Goal: Information Seeking & Learning: Learn about a topic

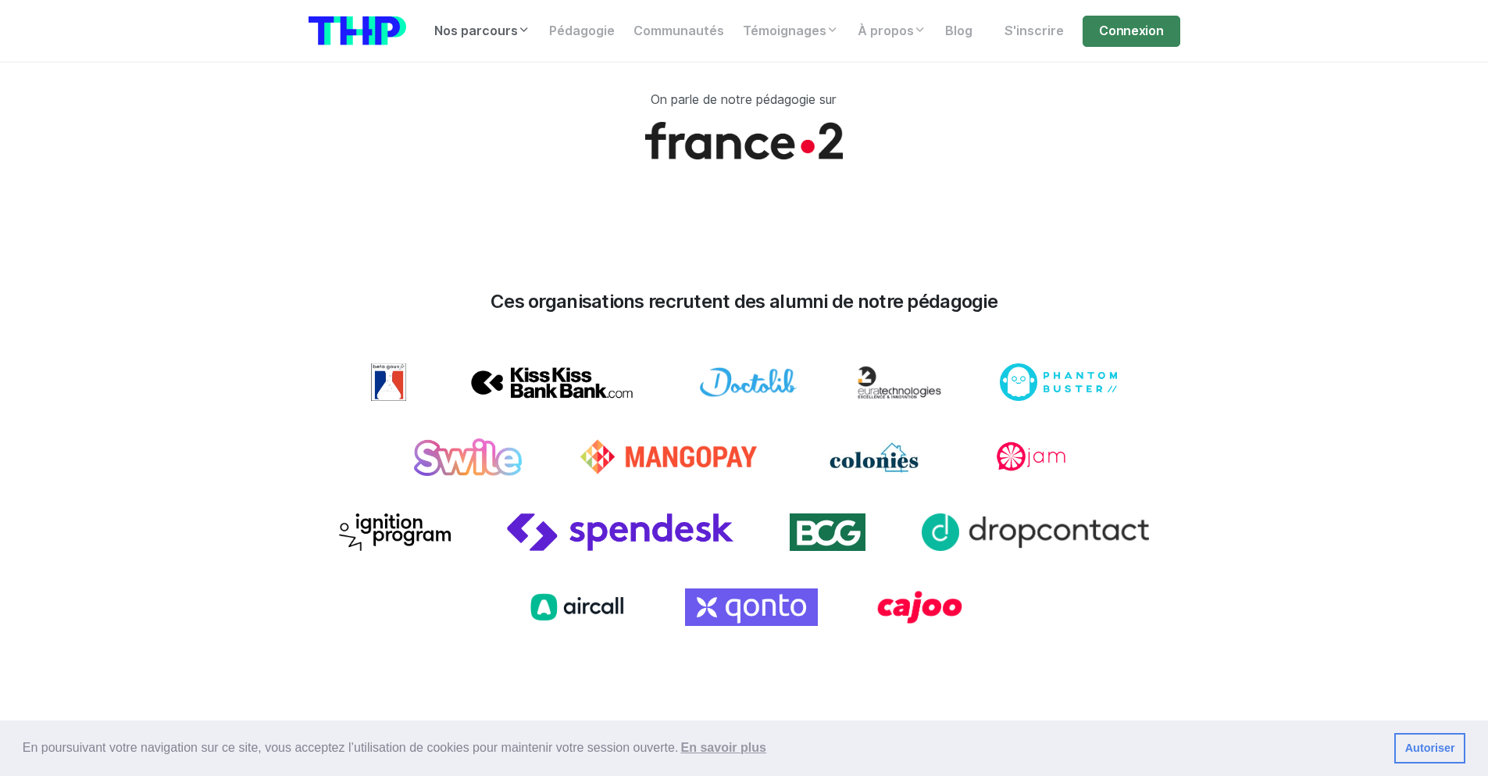
scroll to position [1125, 0]
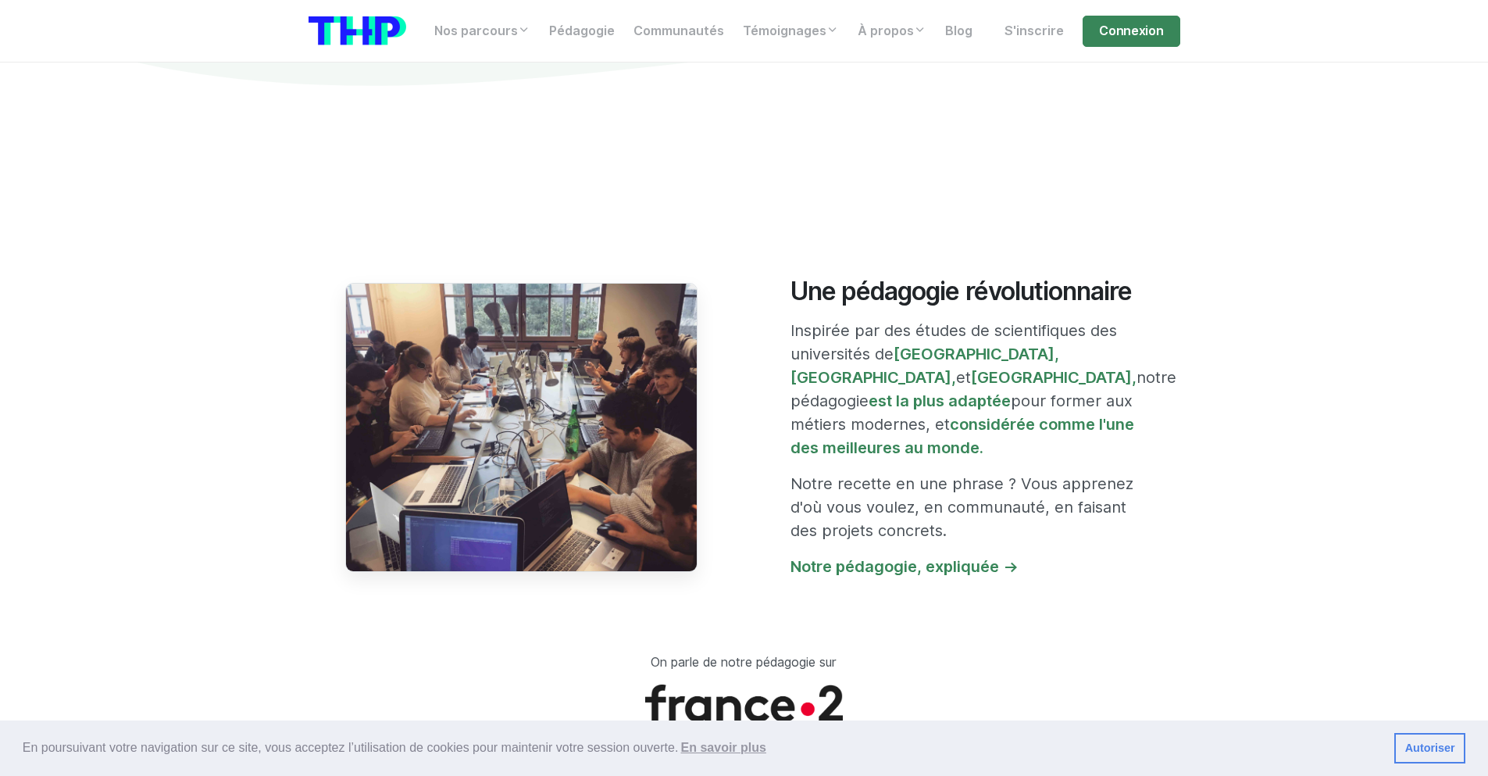
click at [551, 412] on img at bounding box center [521, 427] width 352 height 288
click at [474, 364] on img at bounding box center [521, 427] width 352 height 288
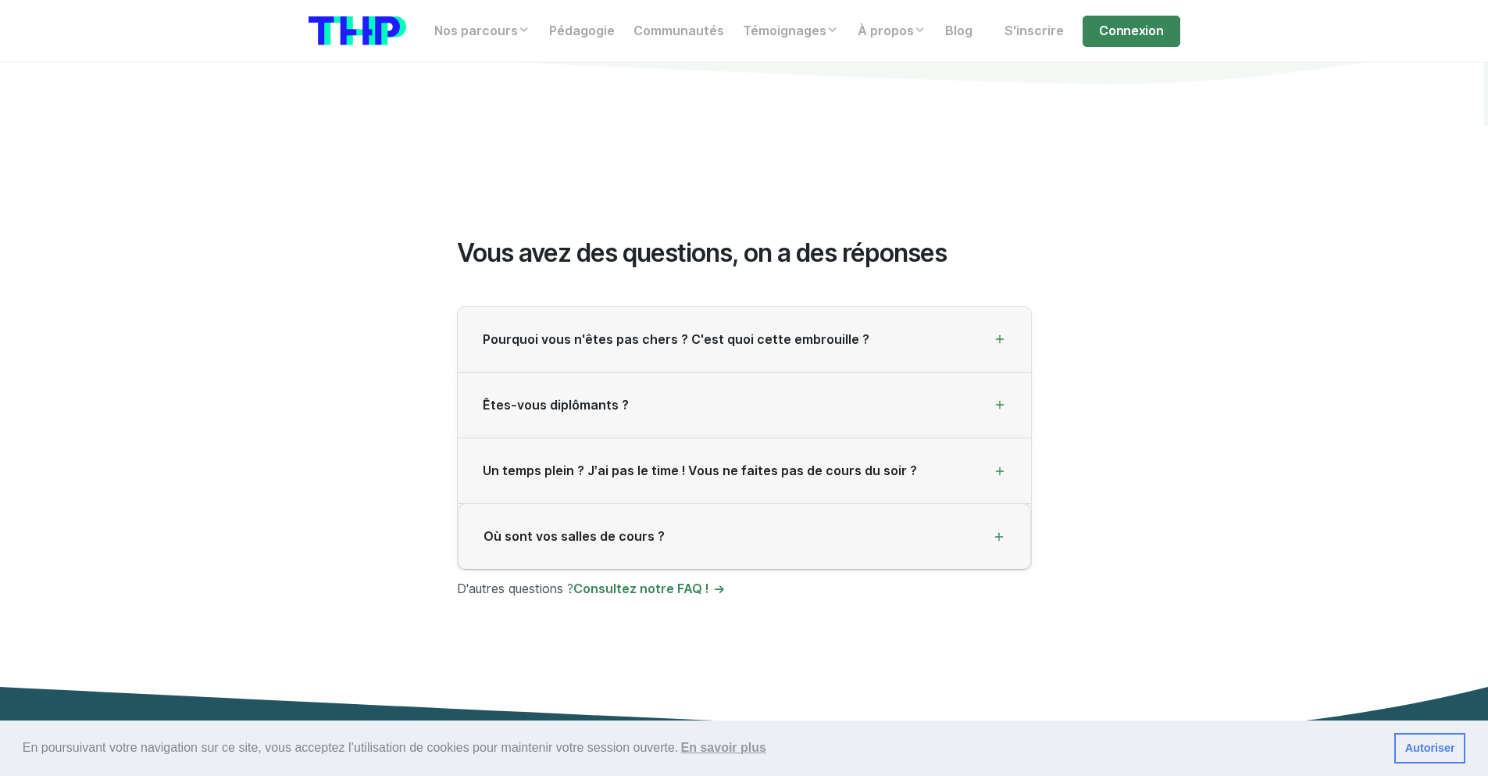
scroll to position [4078, 0]
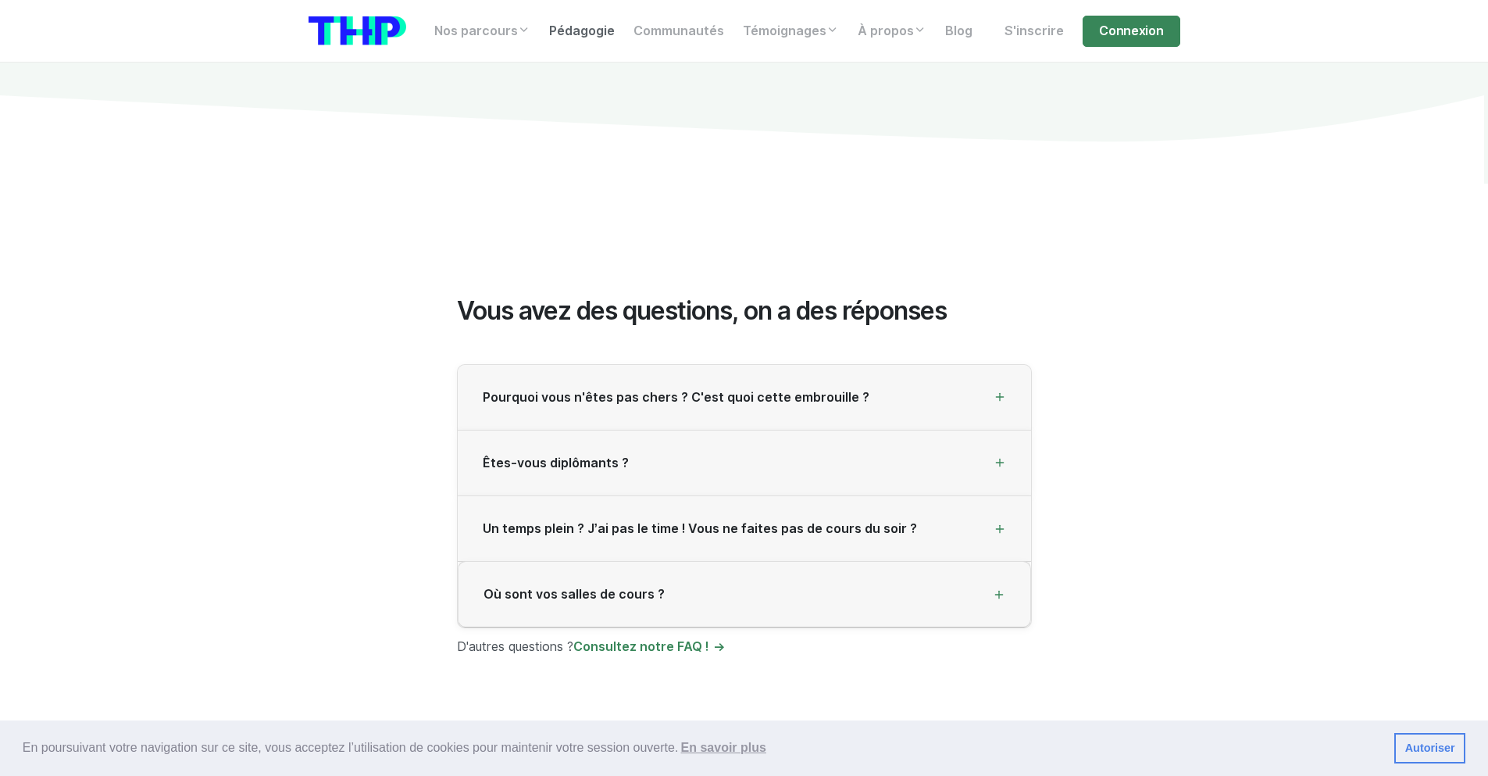
click at [621, 34] on link "Pédagogie" at bounding box center [582, 31] width 84 height 31
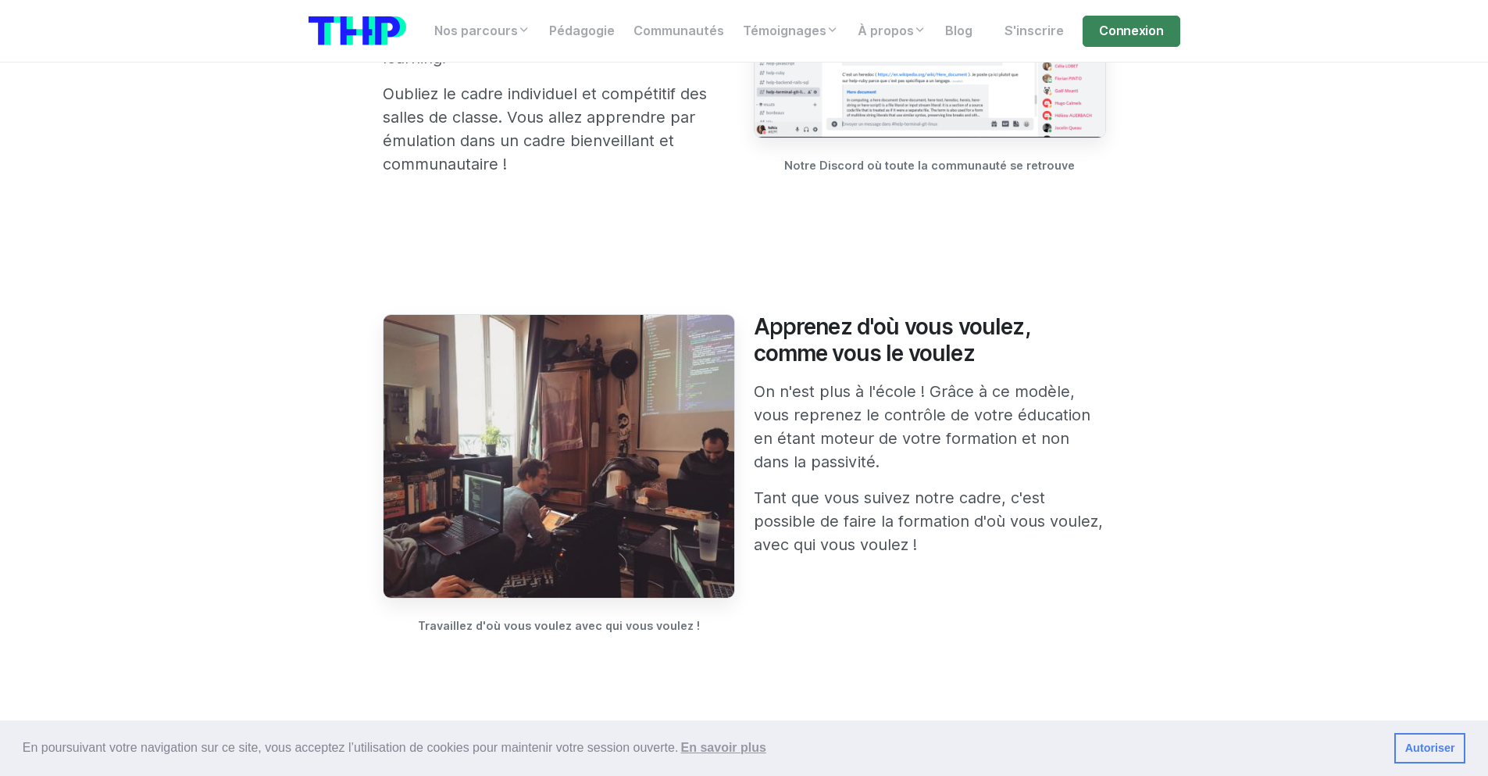
scroll to position [1266, 0]
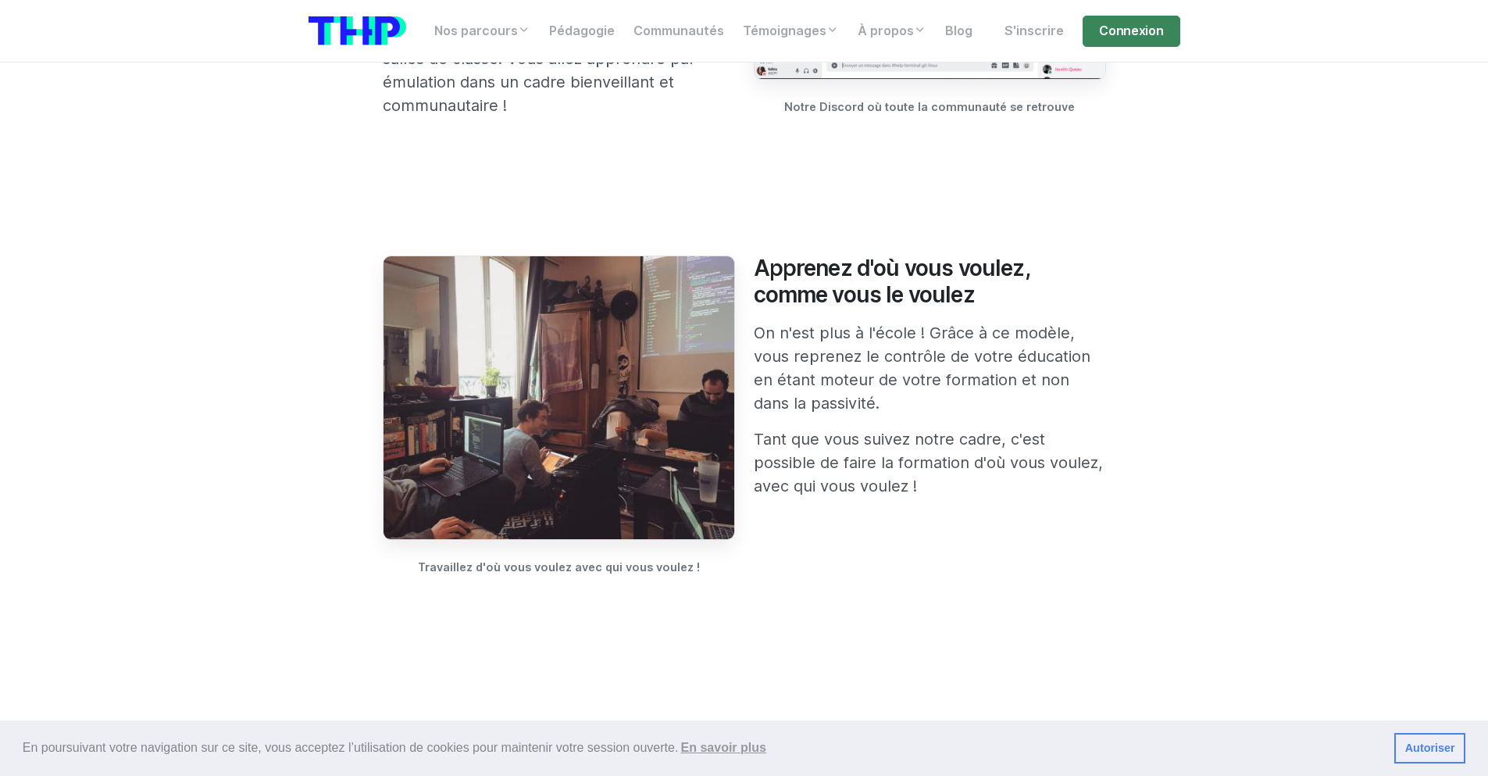
click at [550, 425] on img at bounding box center [559, 397] width 352 height 284
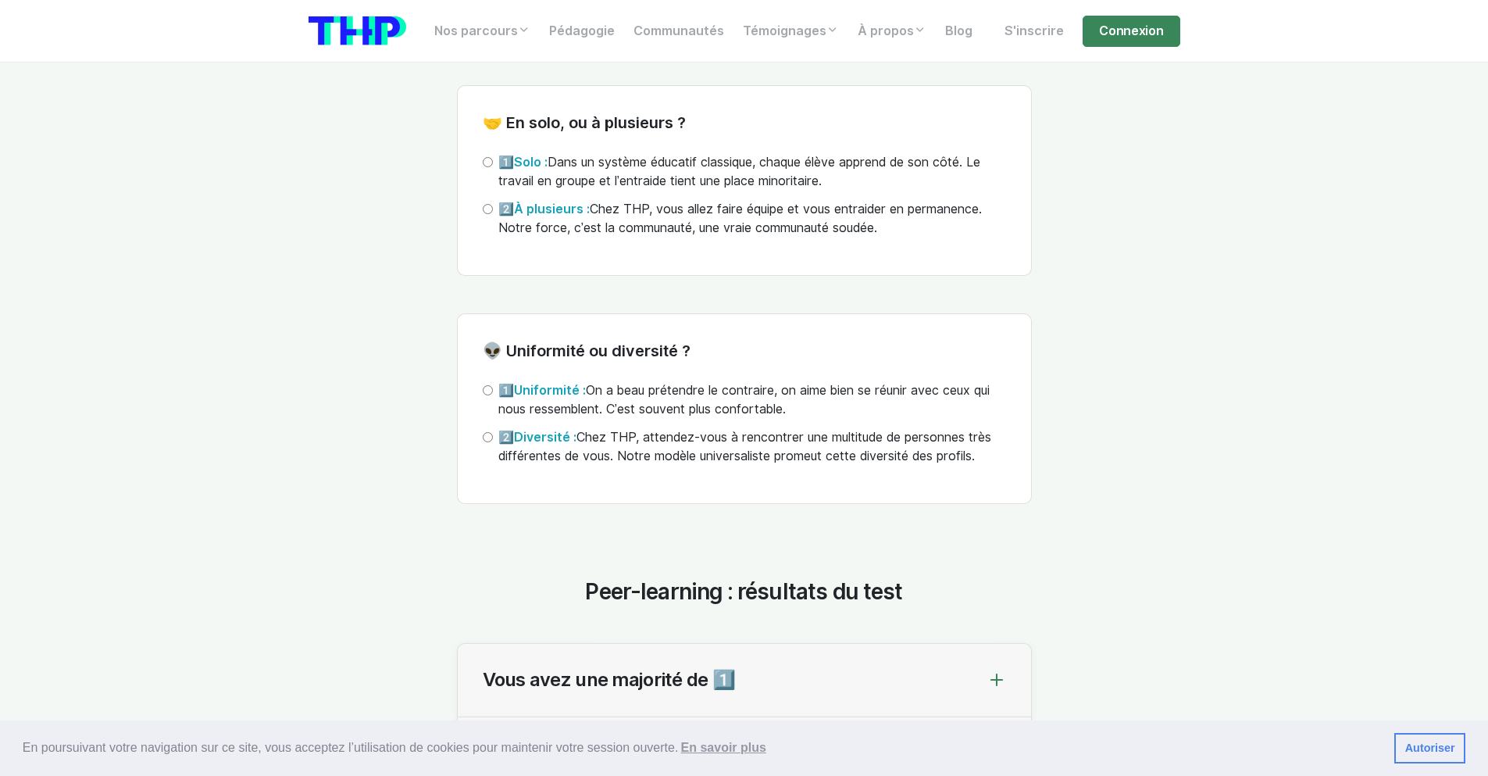
scroll to position [4781, 0]
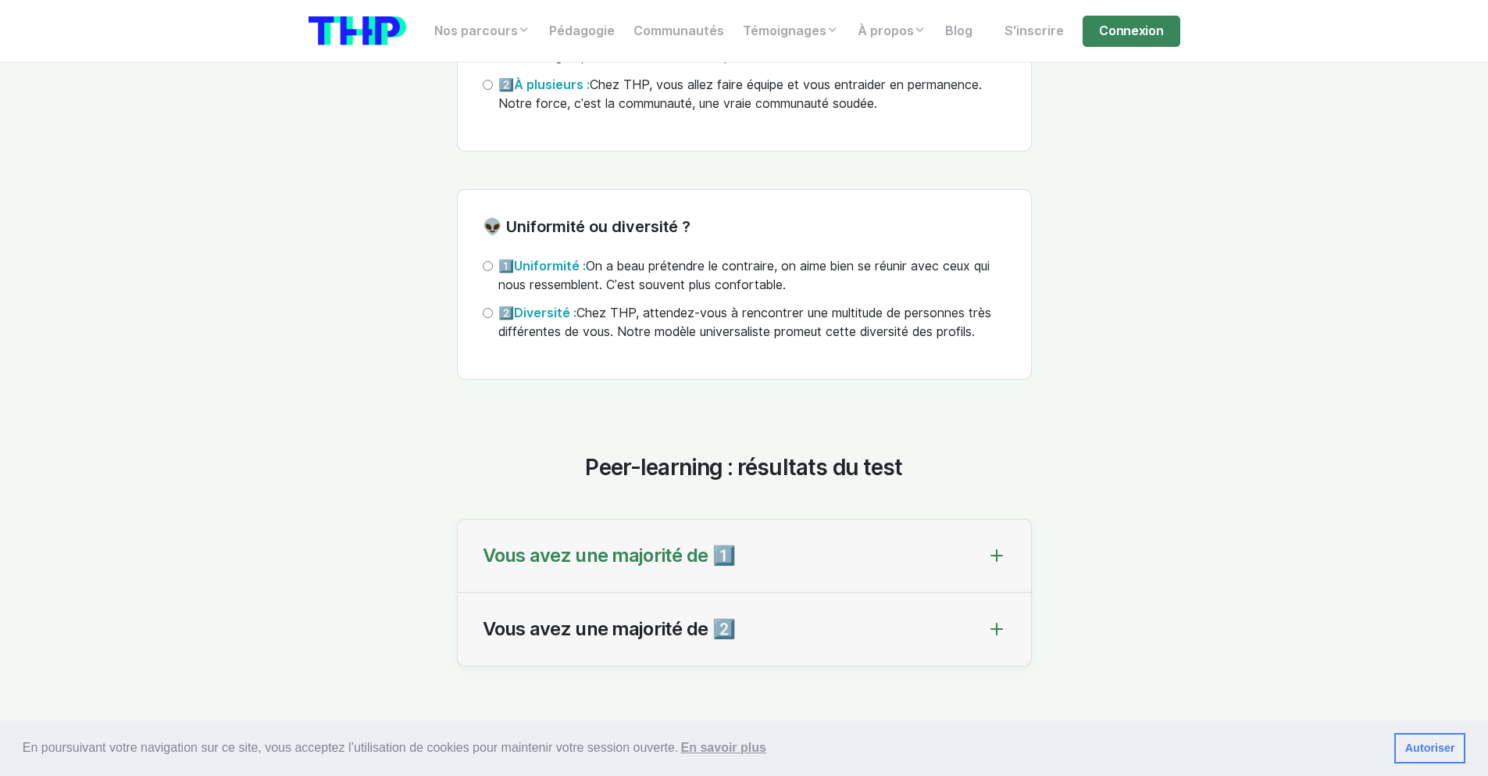
click at [766, 593] on div "Vous avez une majorité de 1️⃣" at bounding box center [744, 556] width 573 height 73
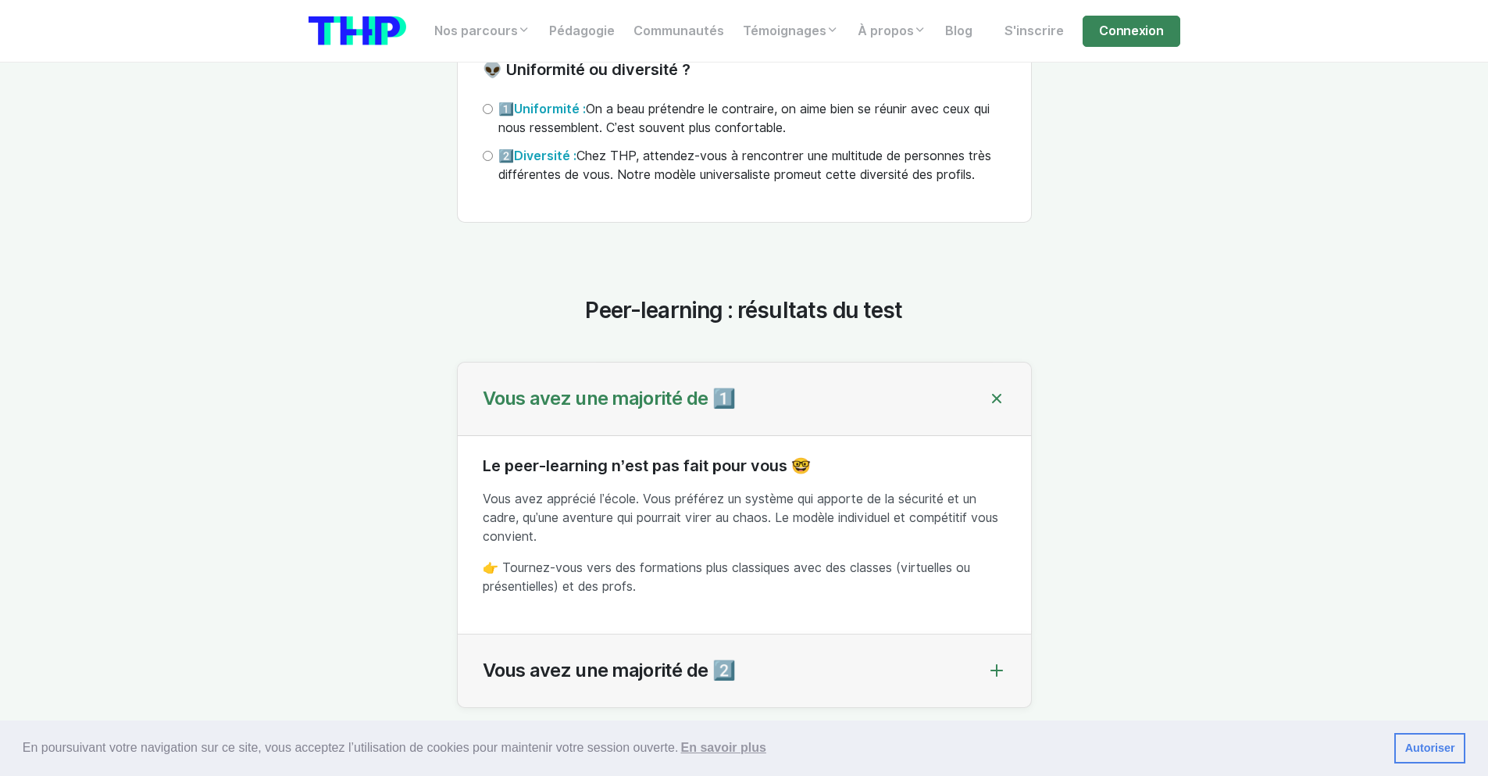
scroll to position [5062, 0]
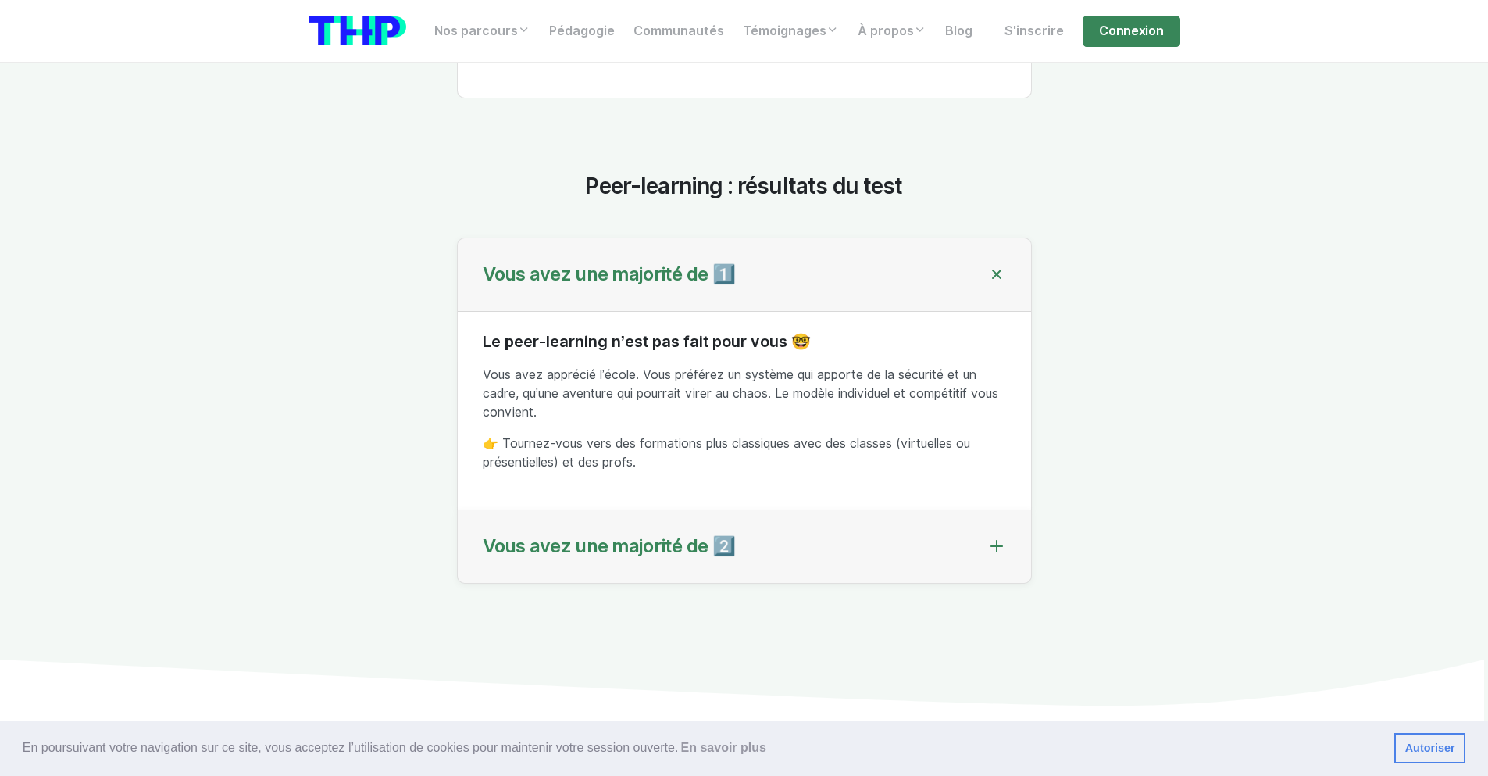
click at [818, 582] on div "Vous avez une majorité de 2️⃣" at bounding box center [744, 546] width 573 height 73
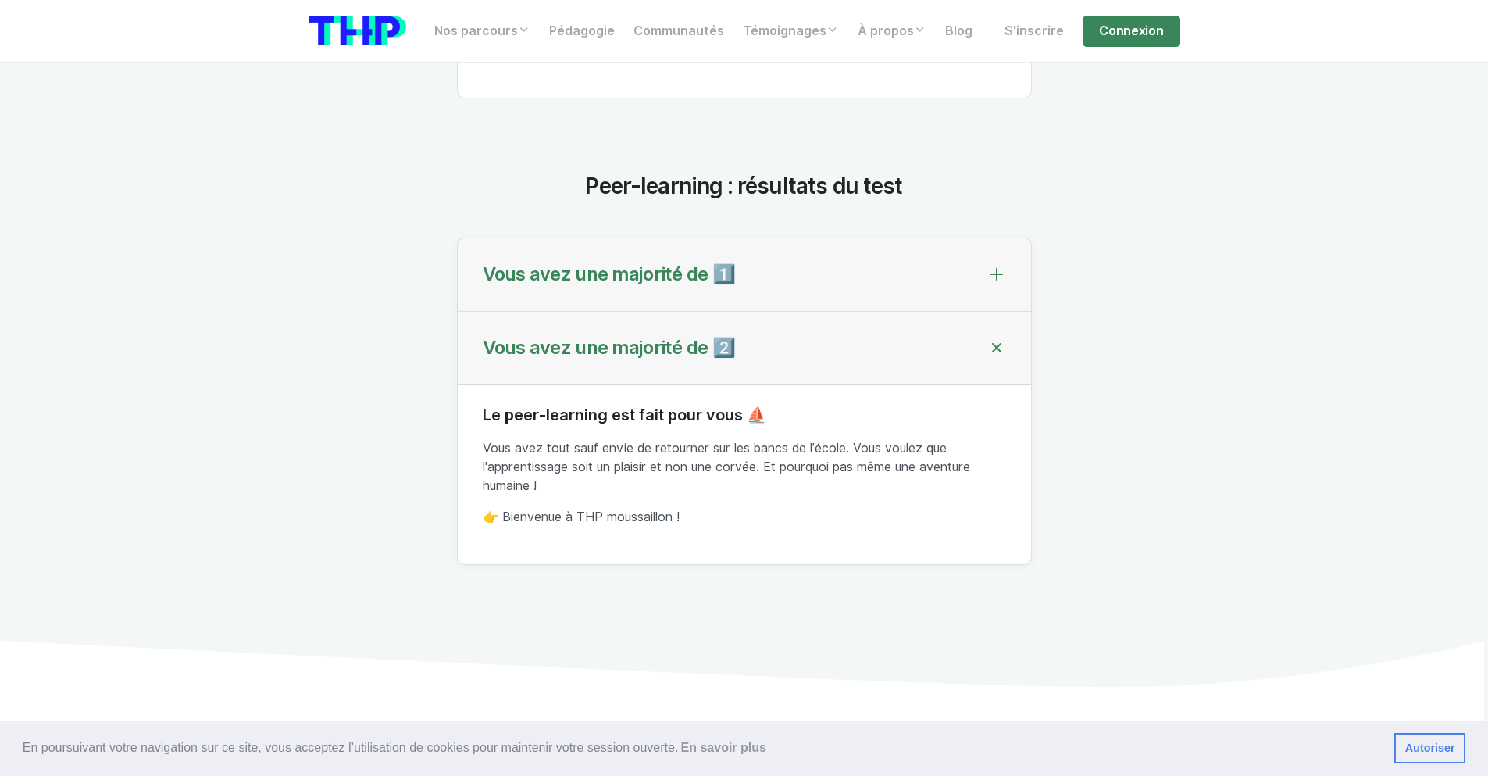
click at [794, 312] on div "Vous avez une majorité de 1️⃣" at bounding box center [744, 274] width 573 height 73
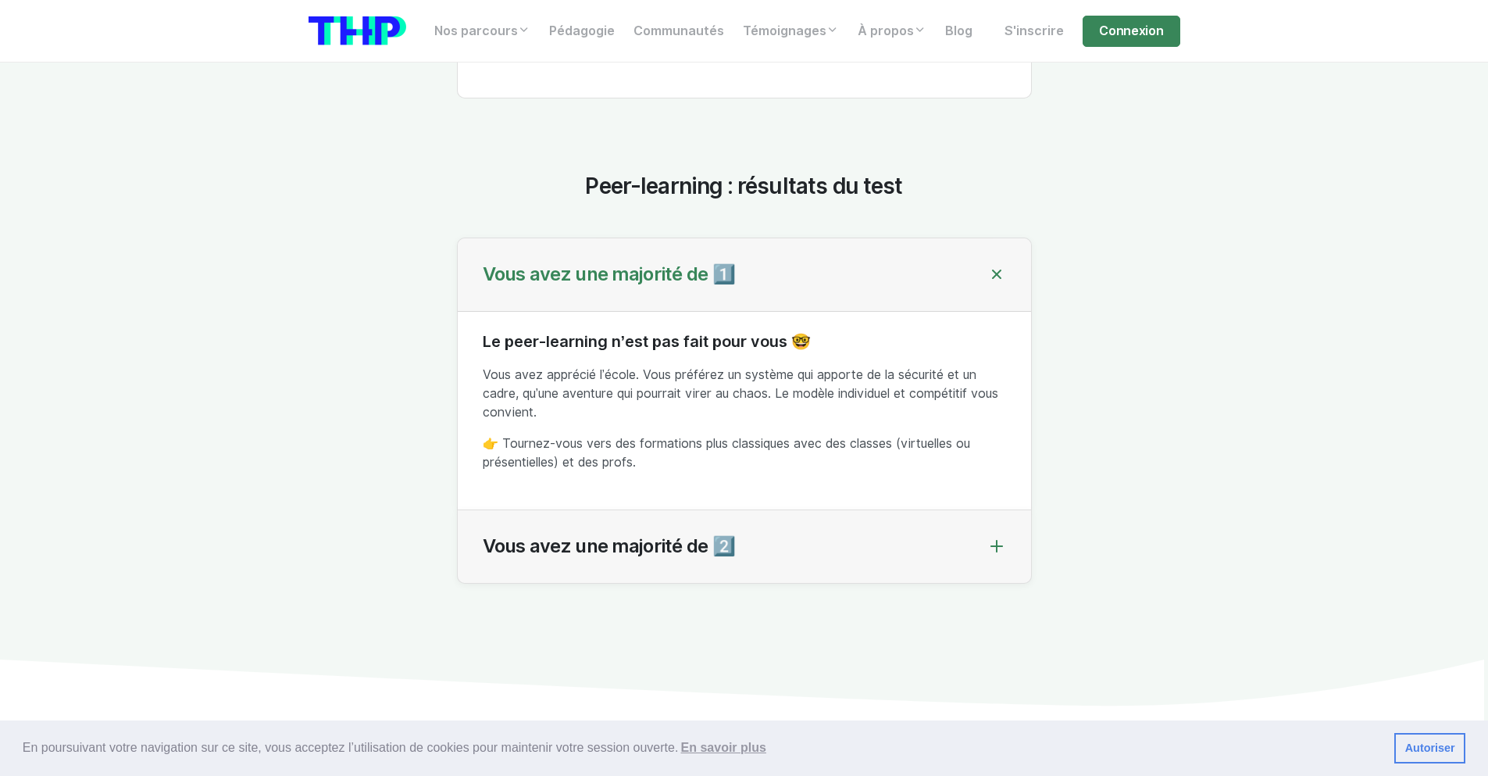
click at [825, 278] on div "Vous avez une majorité de 1️⃣" at bounding box center [744, 274] width 573 height 73
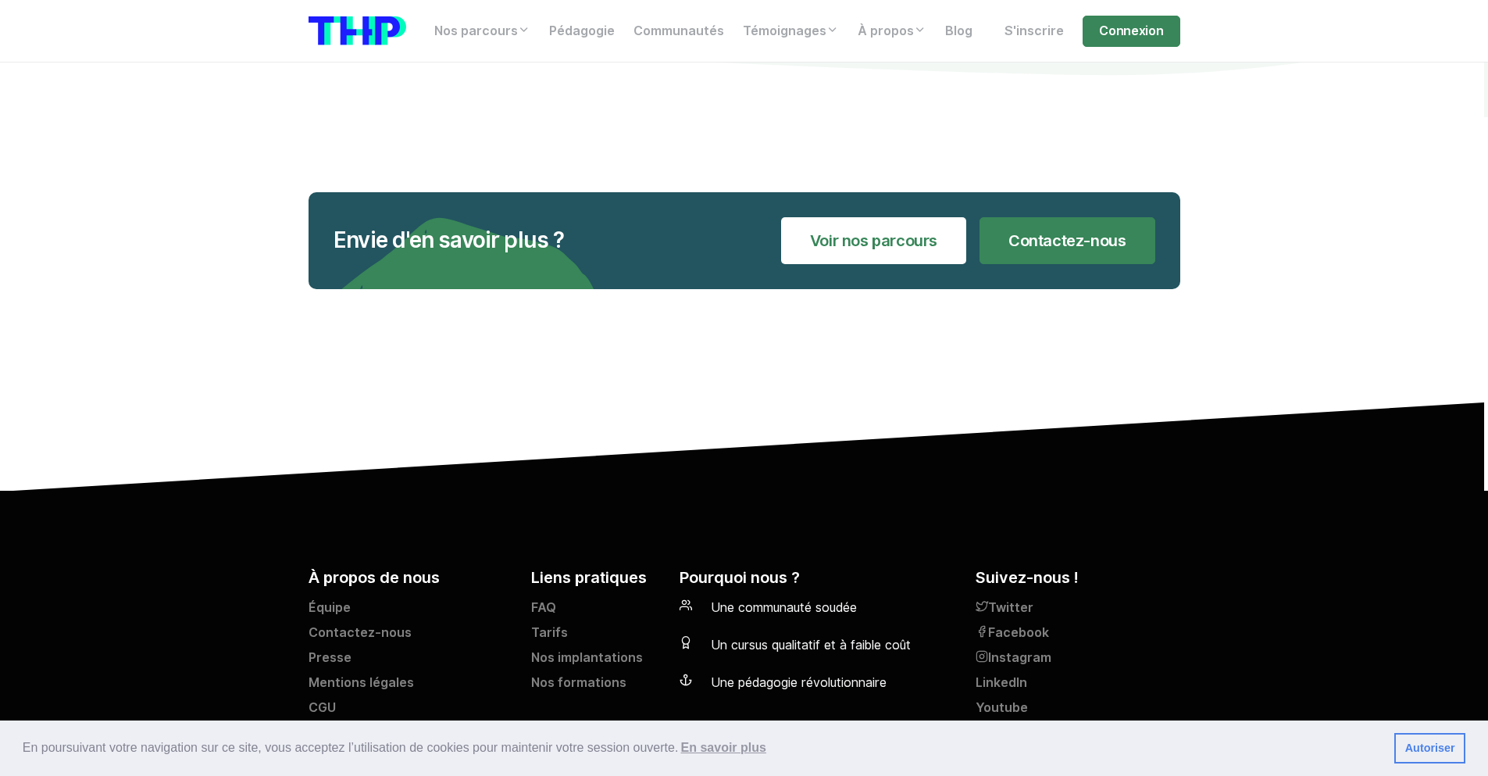
scroll to position [5573, 0]
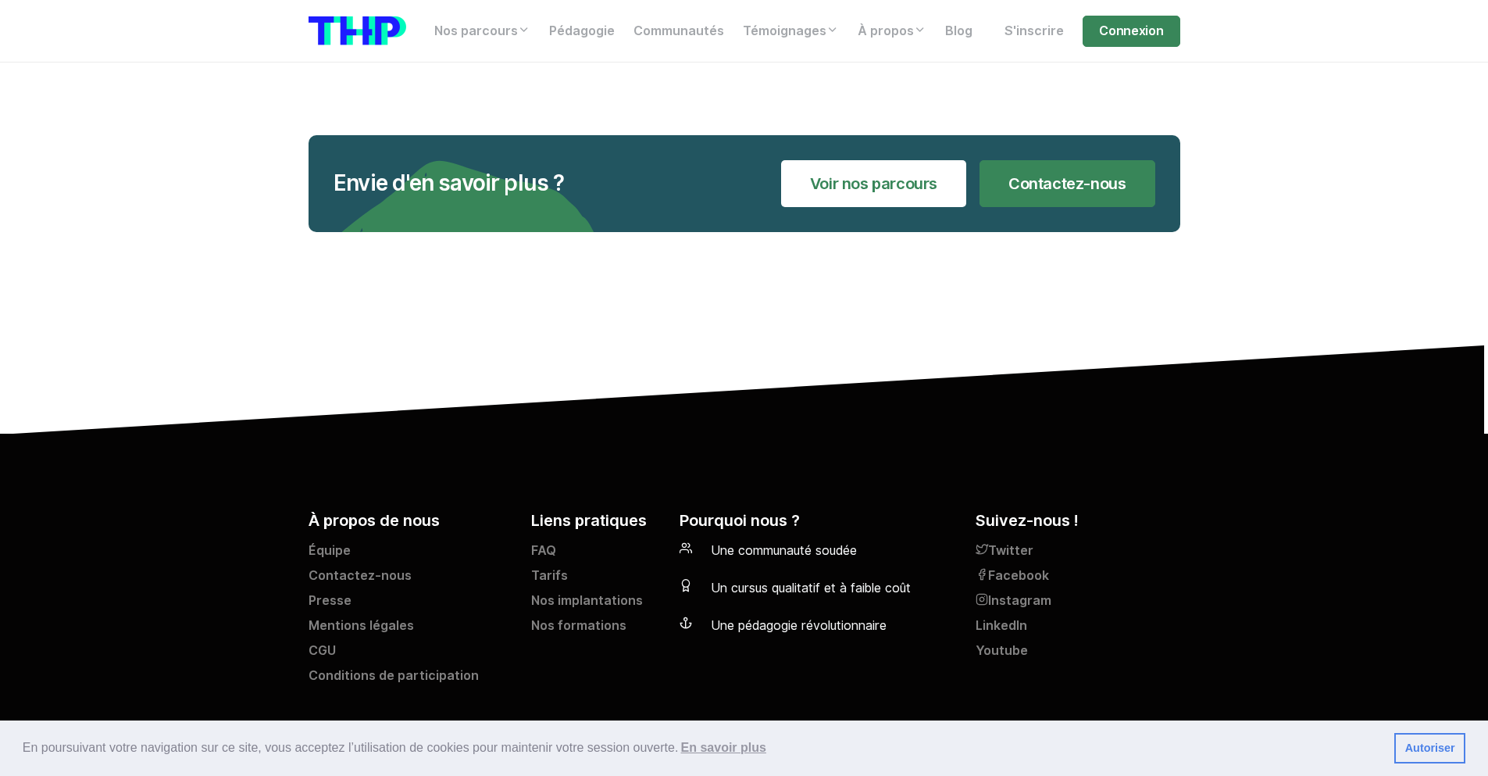
click at [199, 245] on section "Envie d'en savoir plus ? Voir nos parcours Contactez-nous" at bounding box center [744, 246] width 1488 height 373
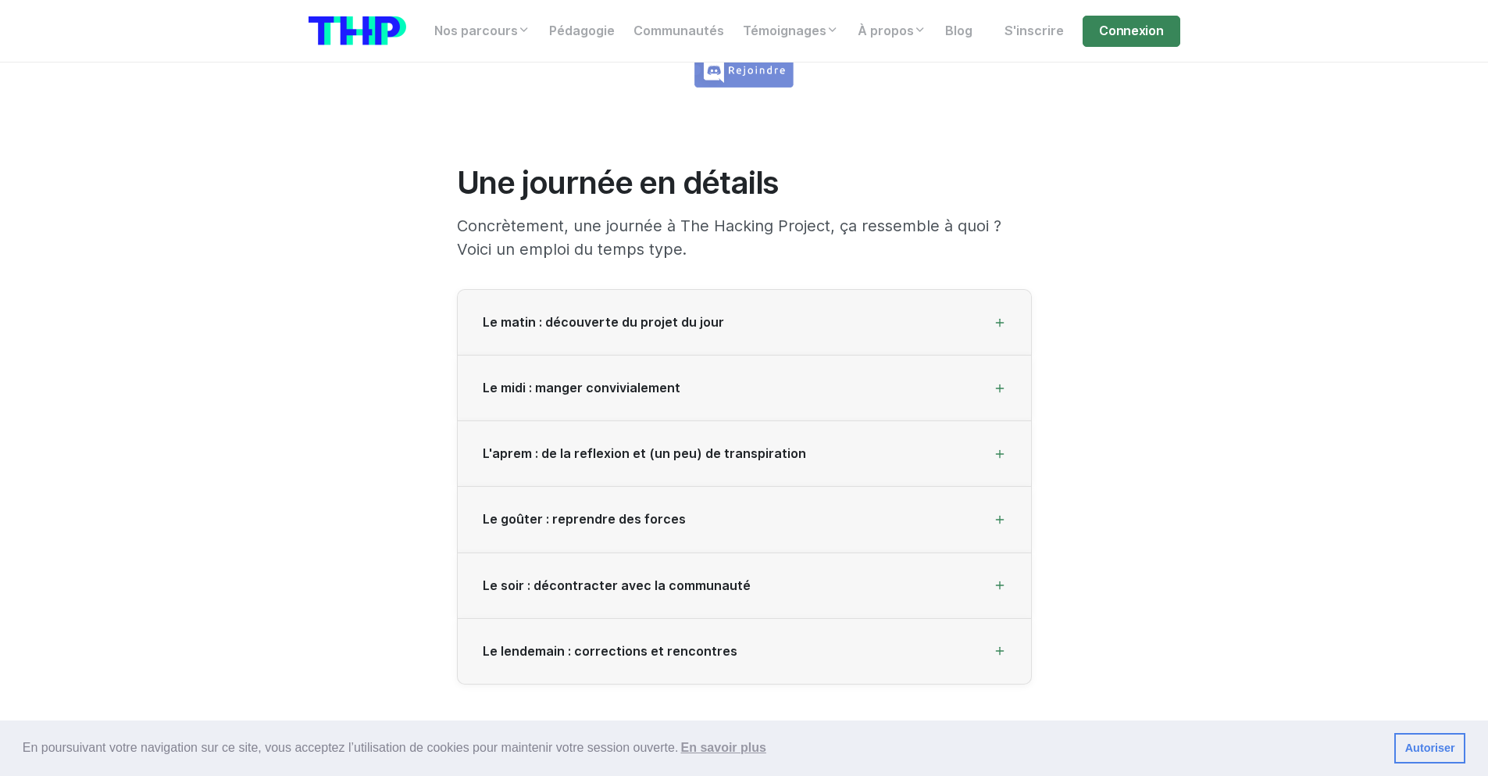
scroll to position [2034, 0]
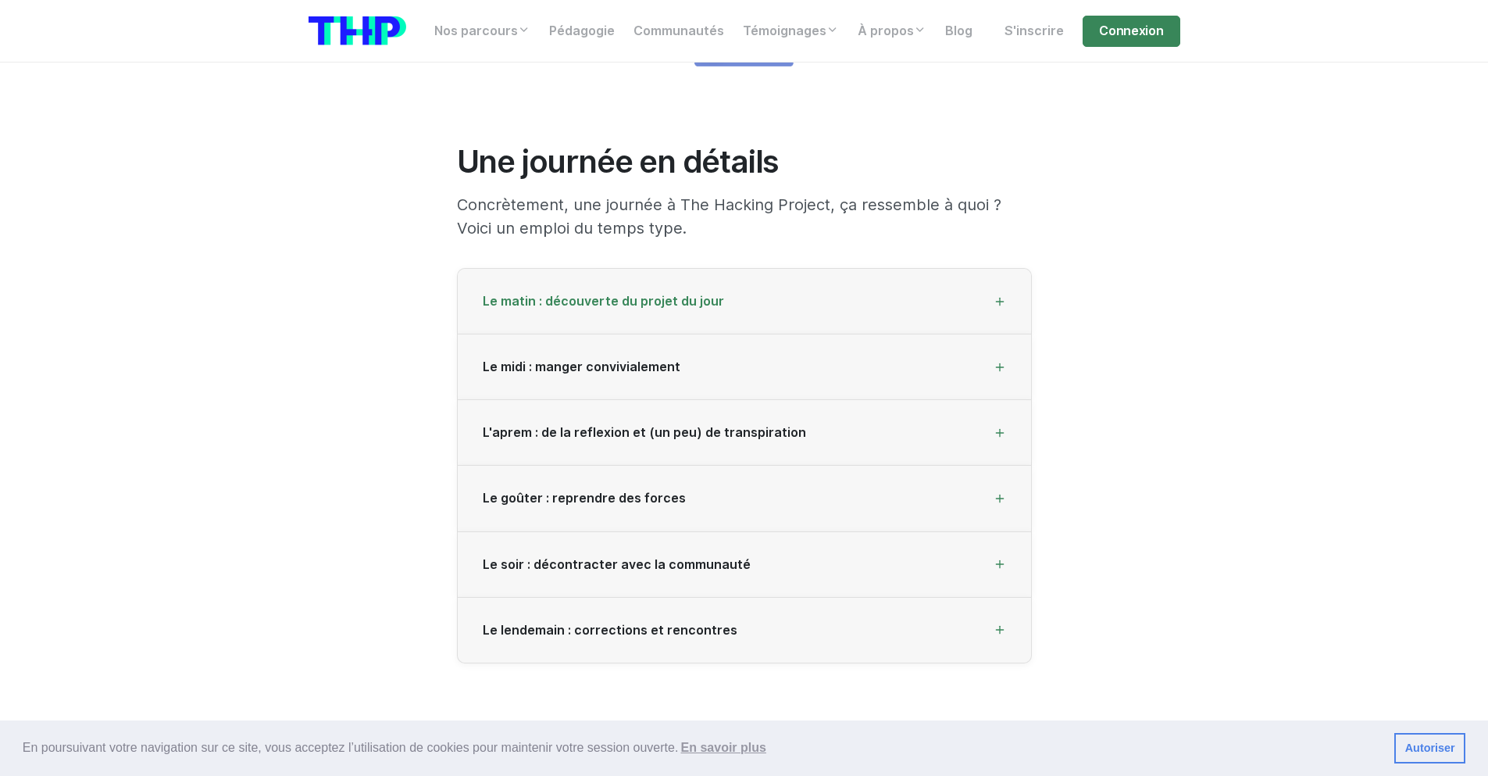
click at [622, 324] on div "Le matin : découverte du projet du jour" at bounding box center [744, 302] width 573 height 66
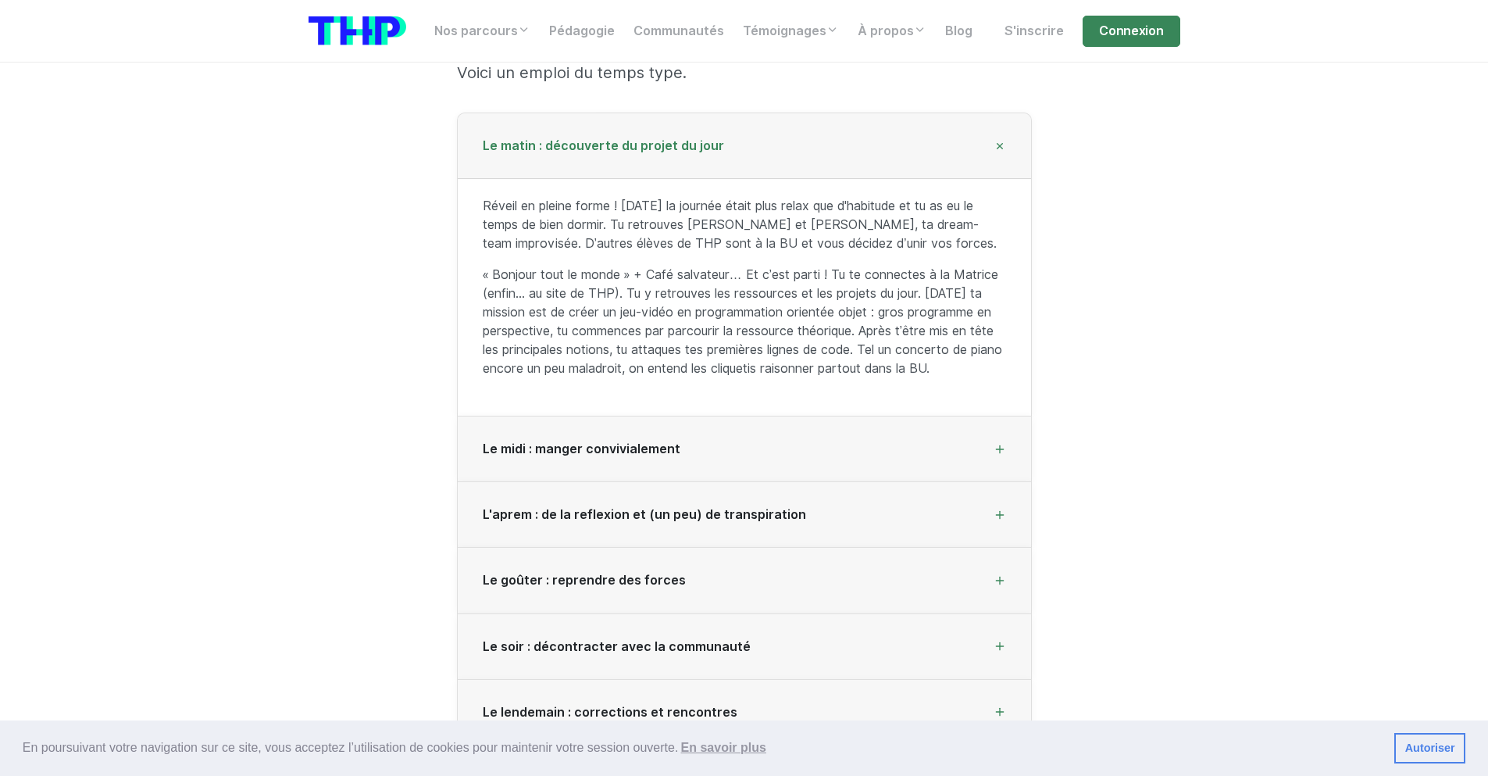
scroll to position [2315, 0]
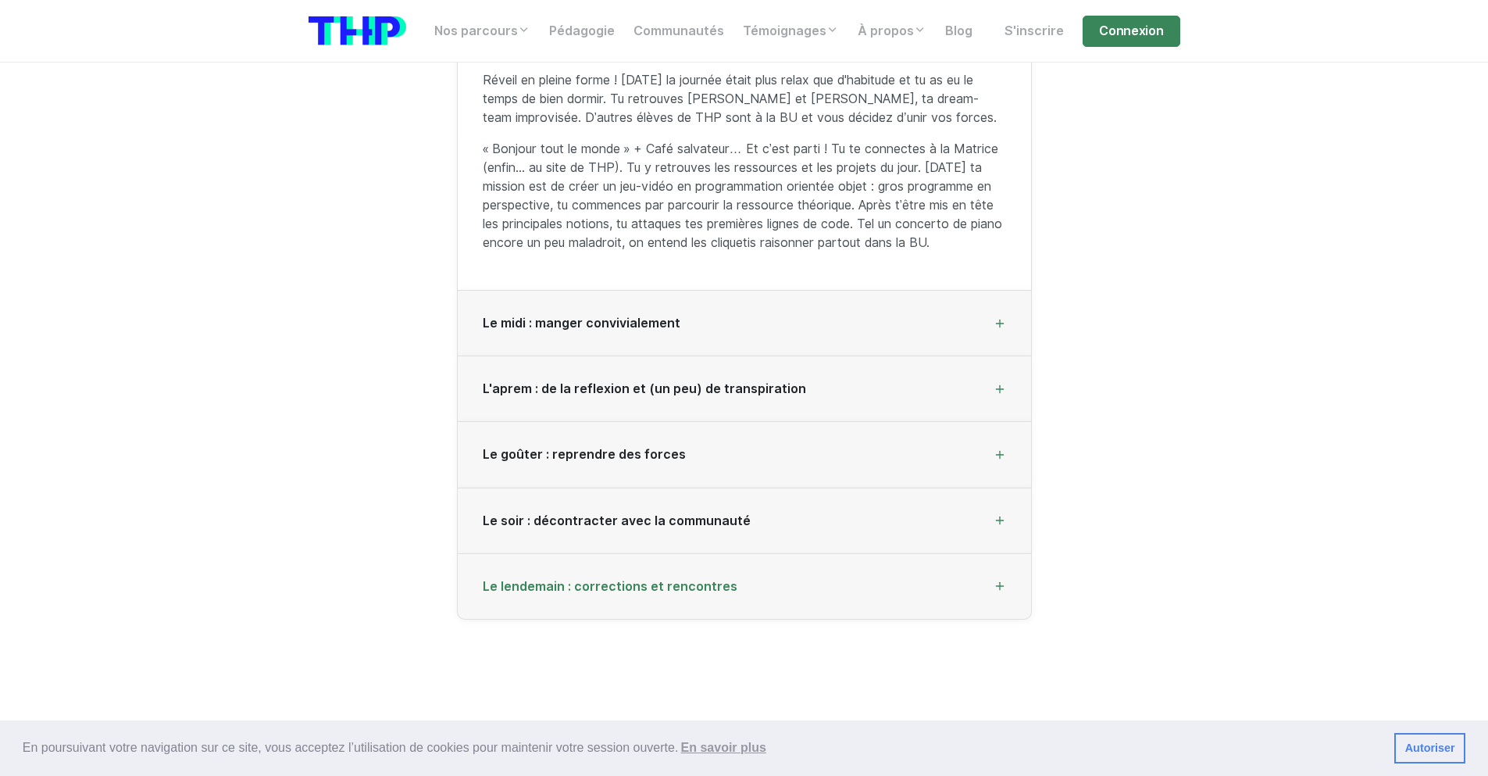
click at [619, 585] on span "Le lendemain : corrections et rencontres" at bounding box center [610, 586] width 255 height 15
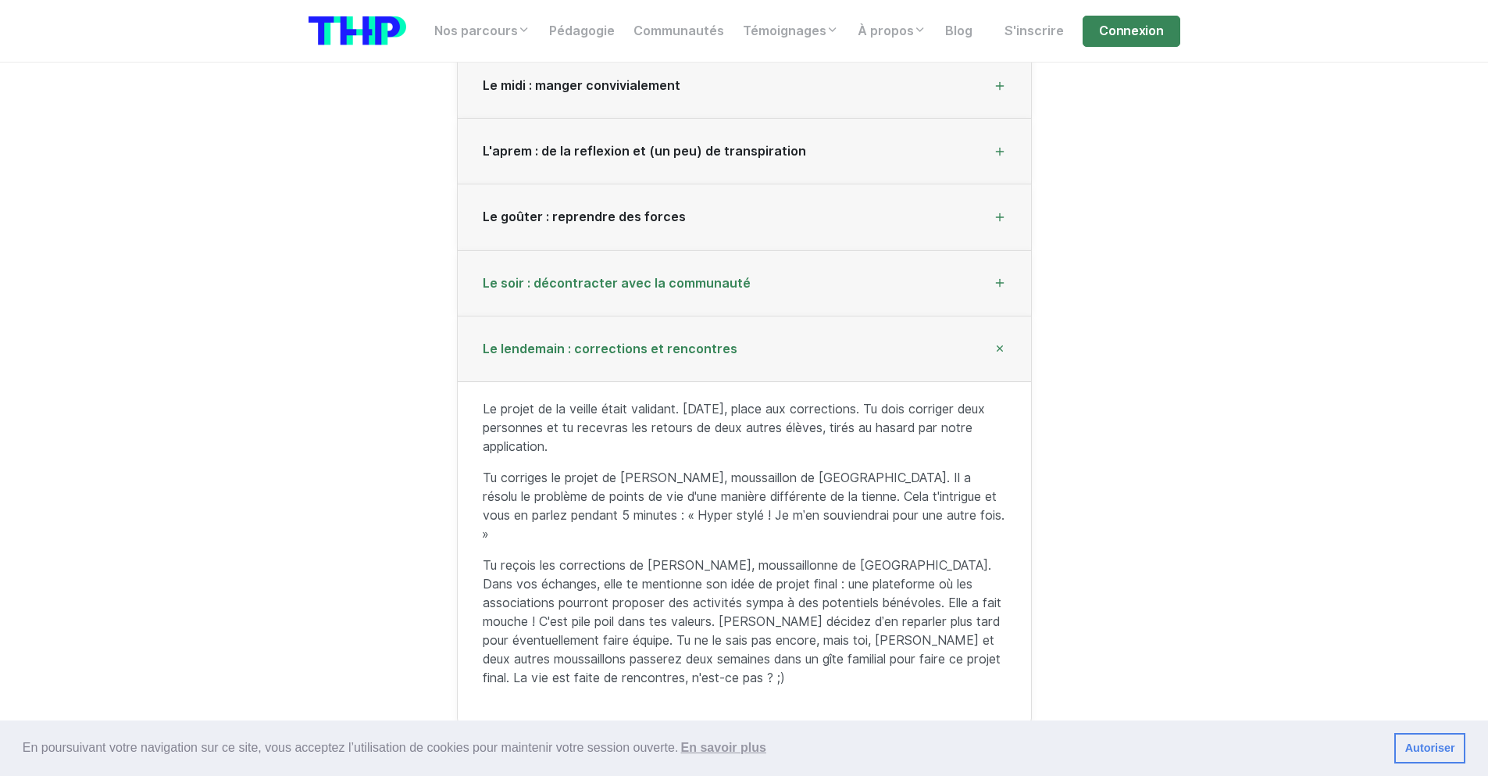
click at [618, 294] on div "Le soir : décontracter avec la communauté" at bounding box center [744, 284] width 573 height 66
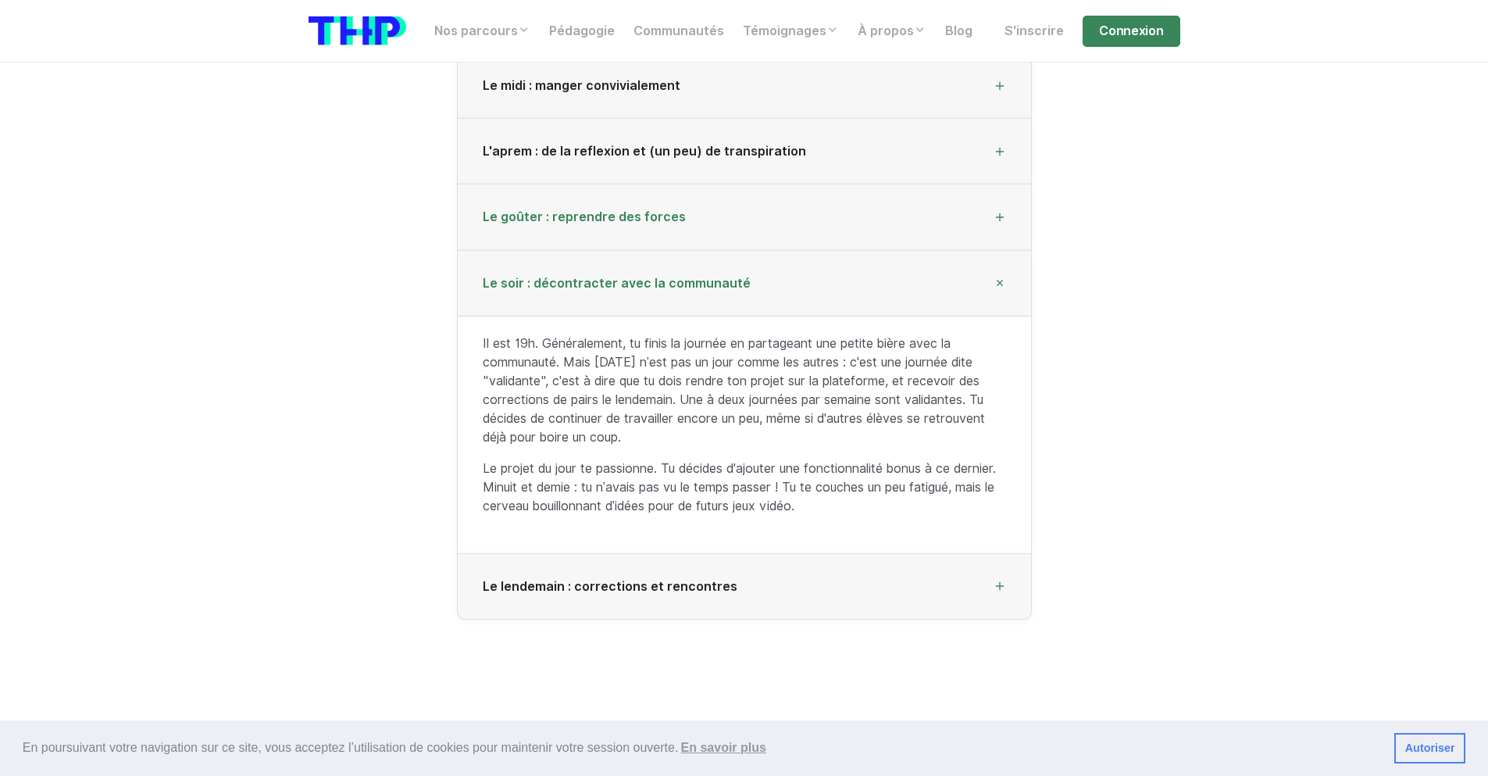
click at [622, 210] on span "Le goûter : reprendre des forces" at bounding box center [584, 216] width 203 height 15
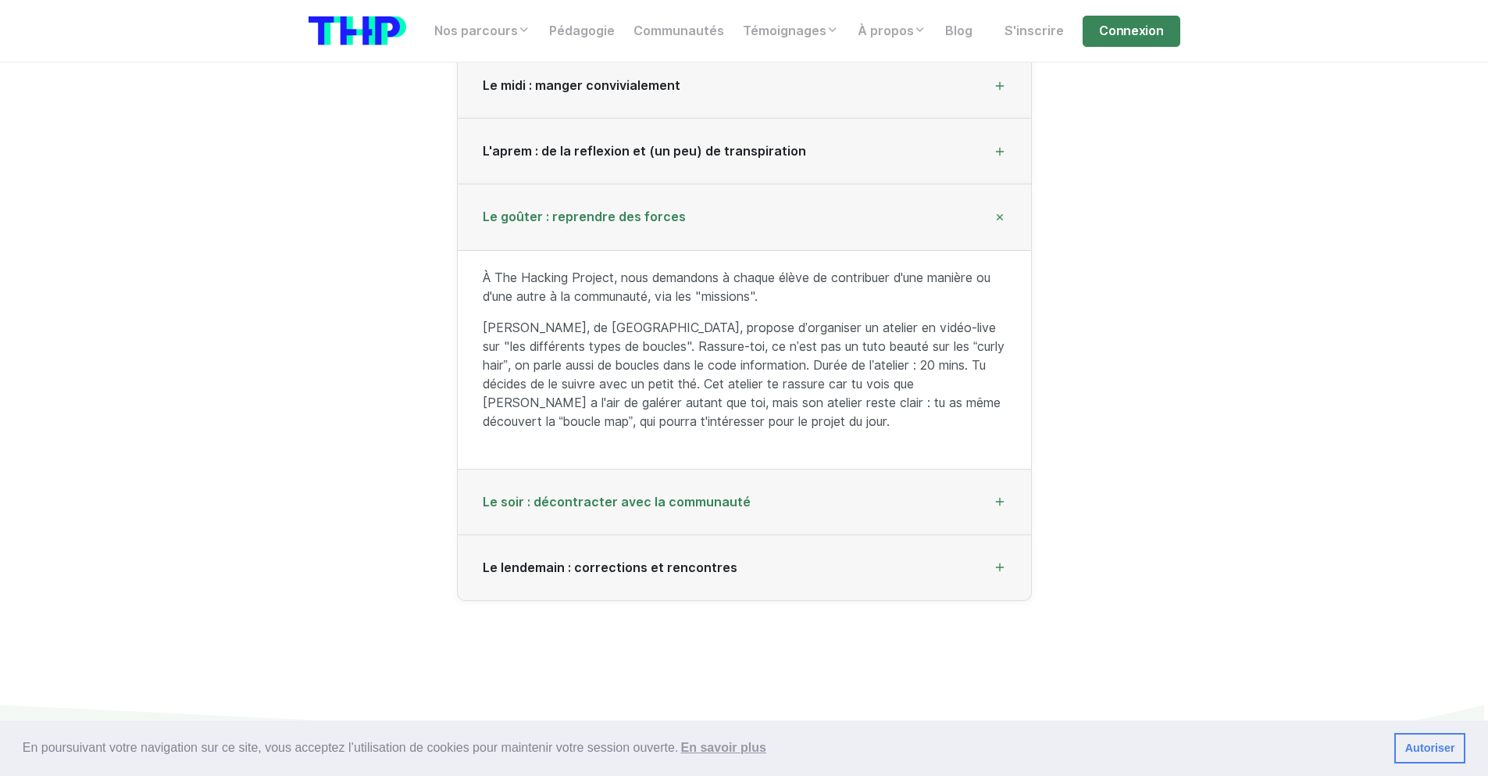
click at [577, 504] on span "Le soir : décontracter avec la communauté" at bounding box center [617, 502] width 268 height 15
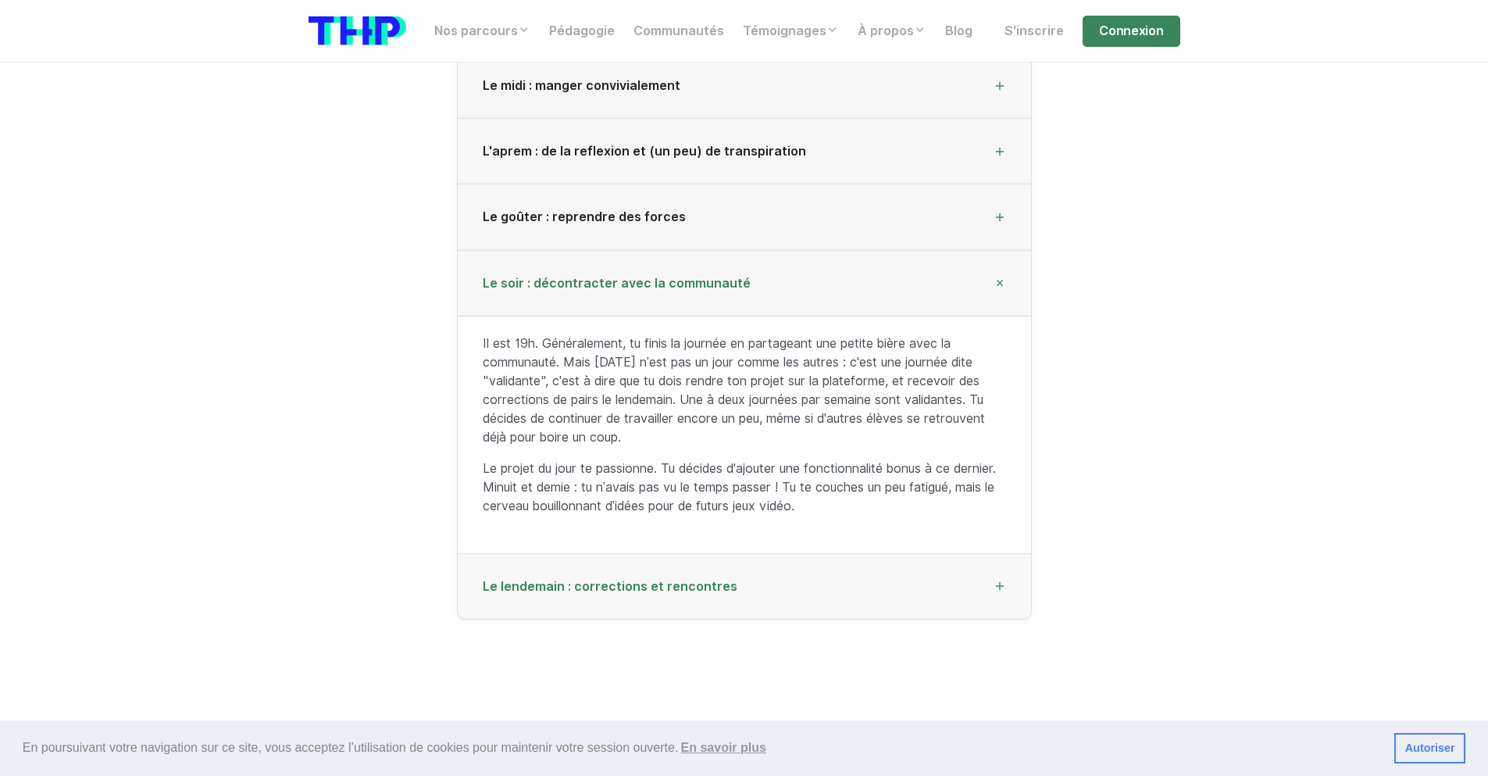
click at [587, 584] on span "Le lendemain : corrections et rencontres" at bounding box center [610, 586] width 255 height 15
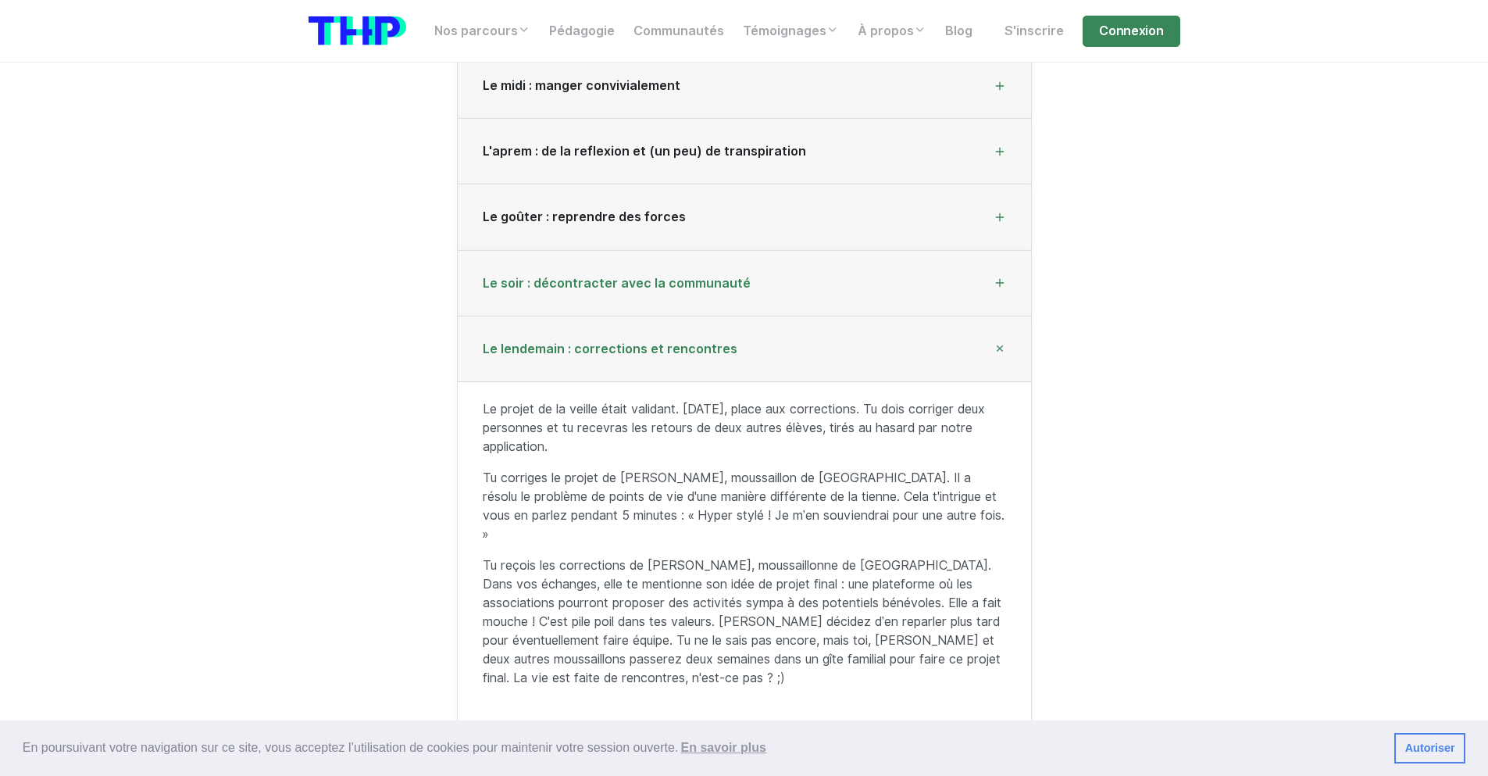
click at [644, 283] on span "Le soir : décontracter avec la communauté" at bounding box center [617, 283] width 268 height 15
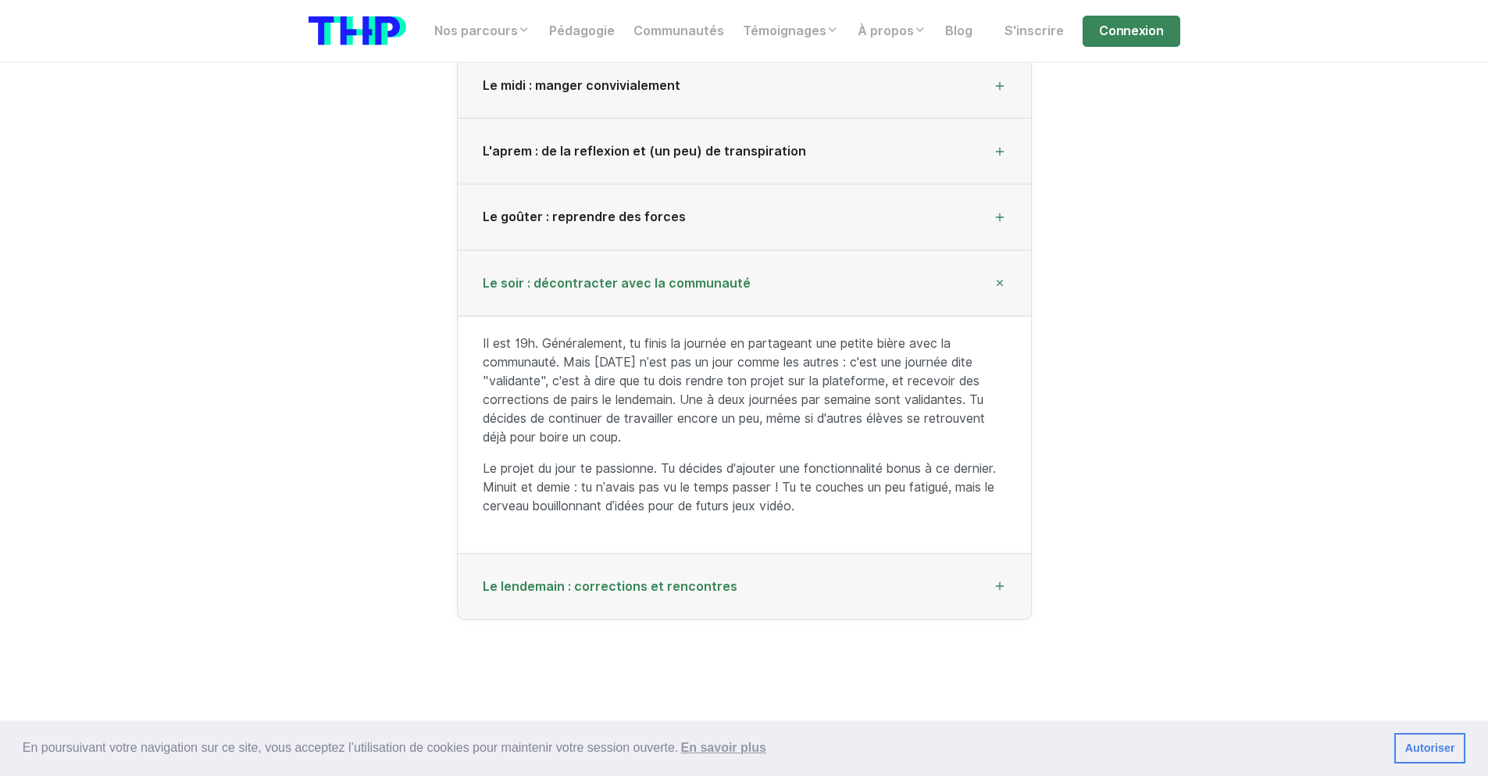
click at [662, 590] on span "Le lendemain : corrections et rencontres" at bounding box center [610, 586] width 255 height 15
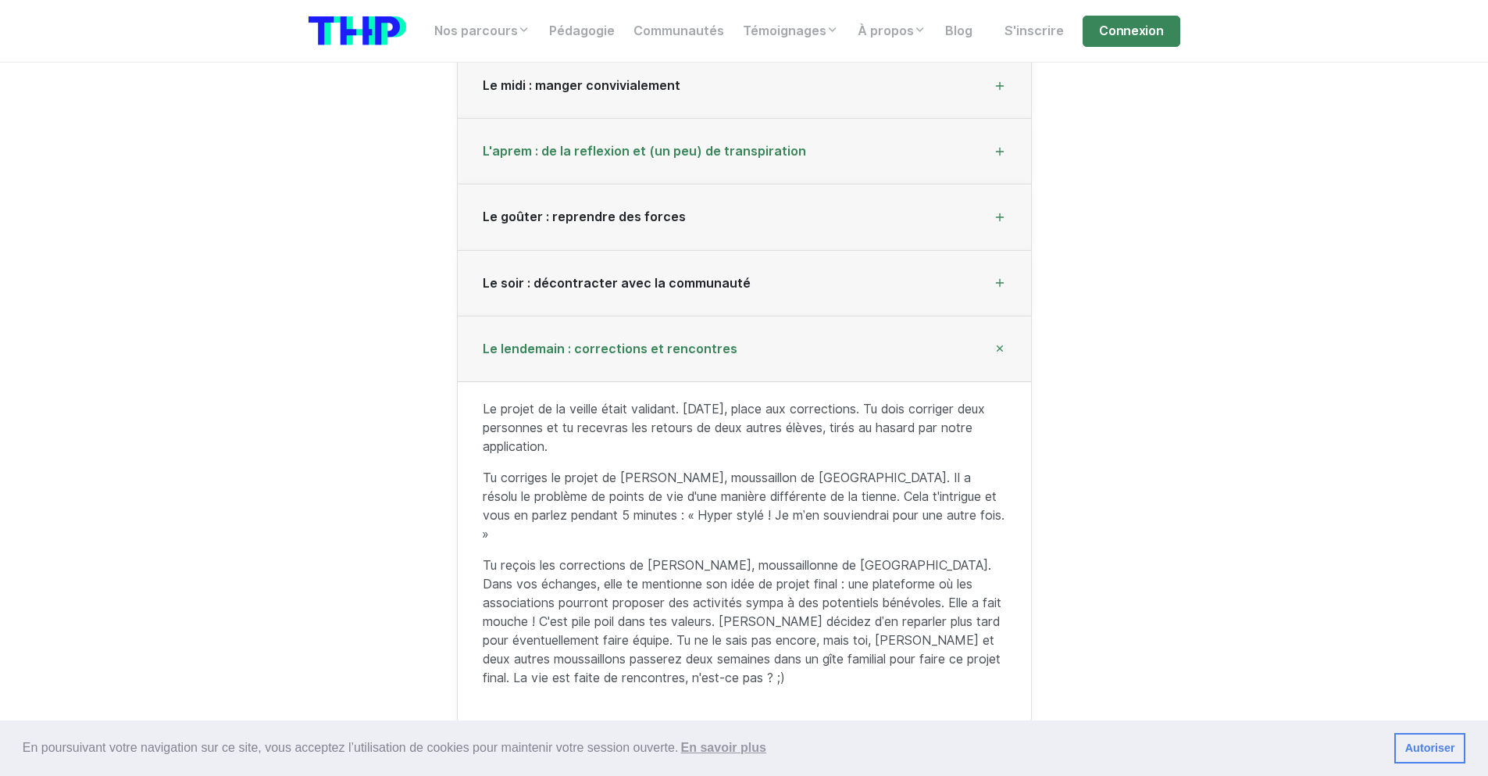
click at [610, 173] on div "L'aprem : de la reflexion et (un peu) de transpiration" at bounding box center [744, 152] width 573 height 66
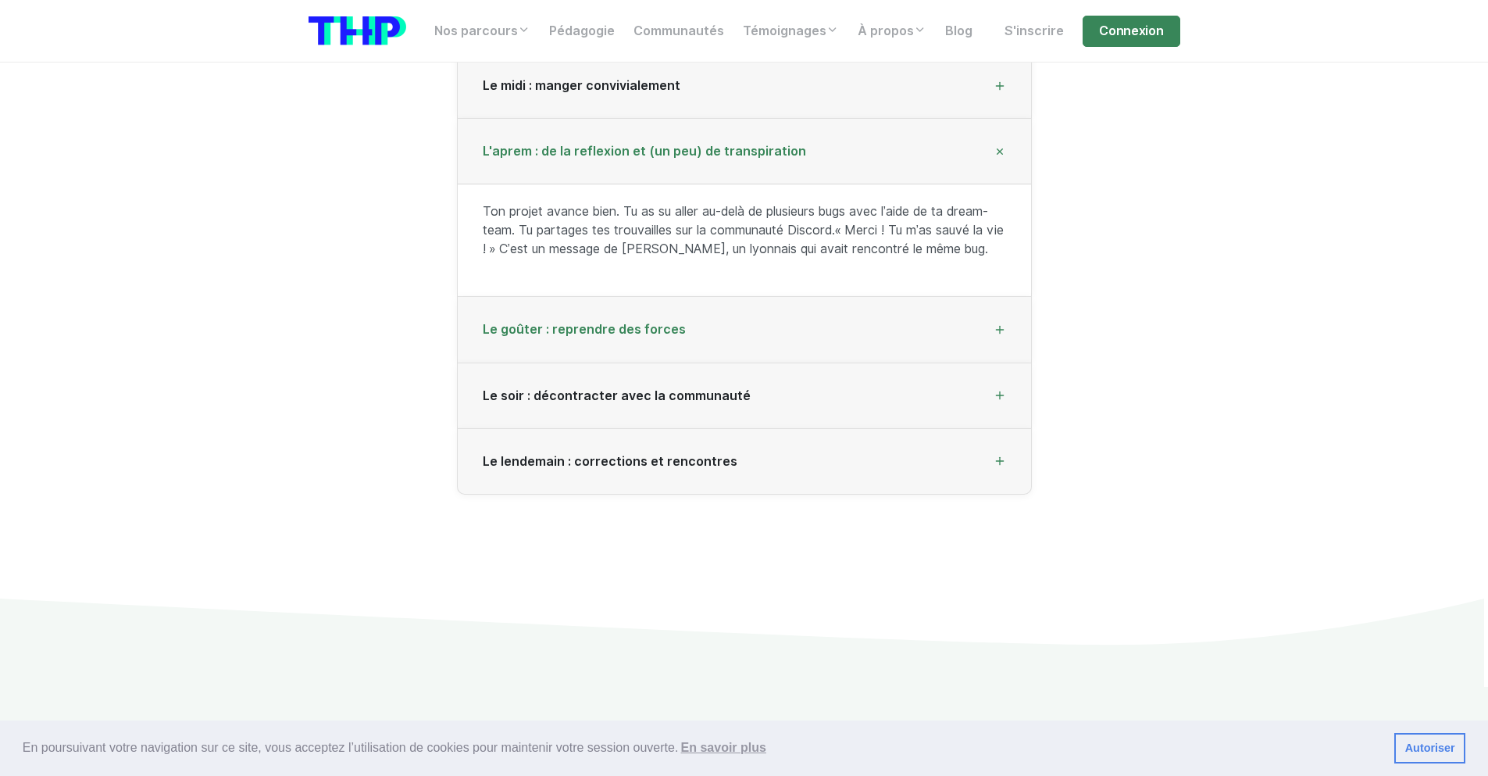
click at [778, 320] on div "Le goûter : reprendre des forces" at bounding box center [744, 330] width 573 height 66
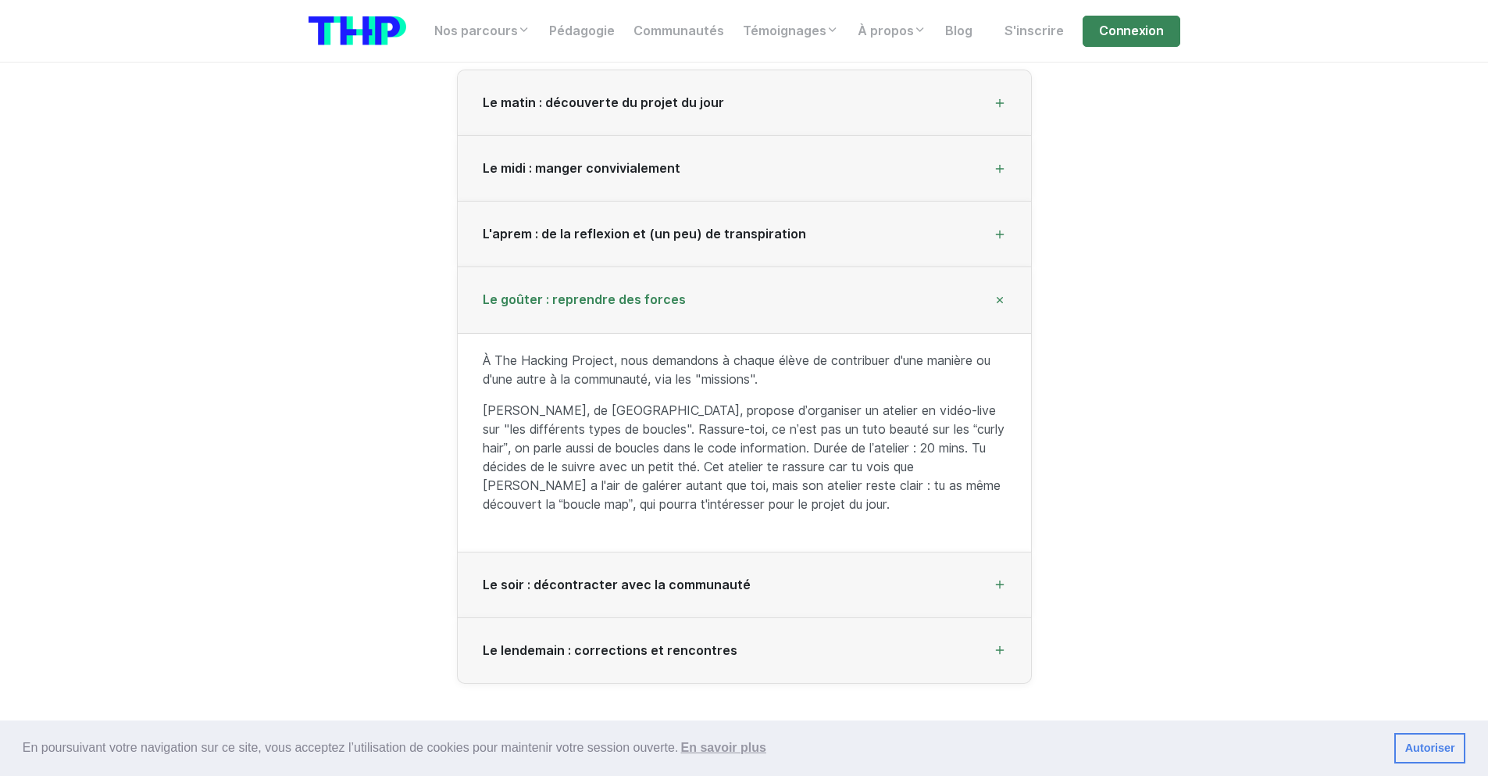
scroll to position [2175, 0]
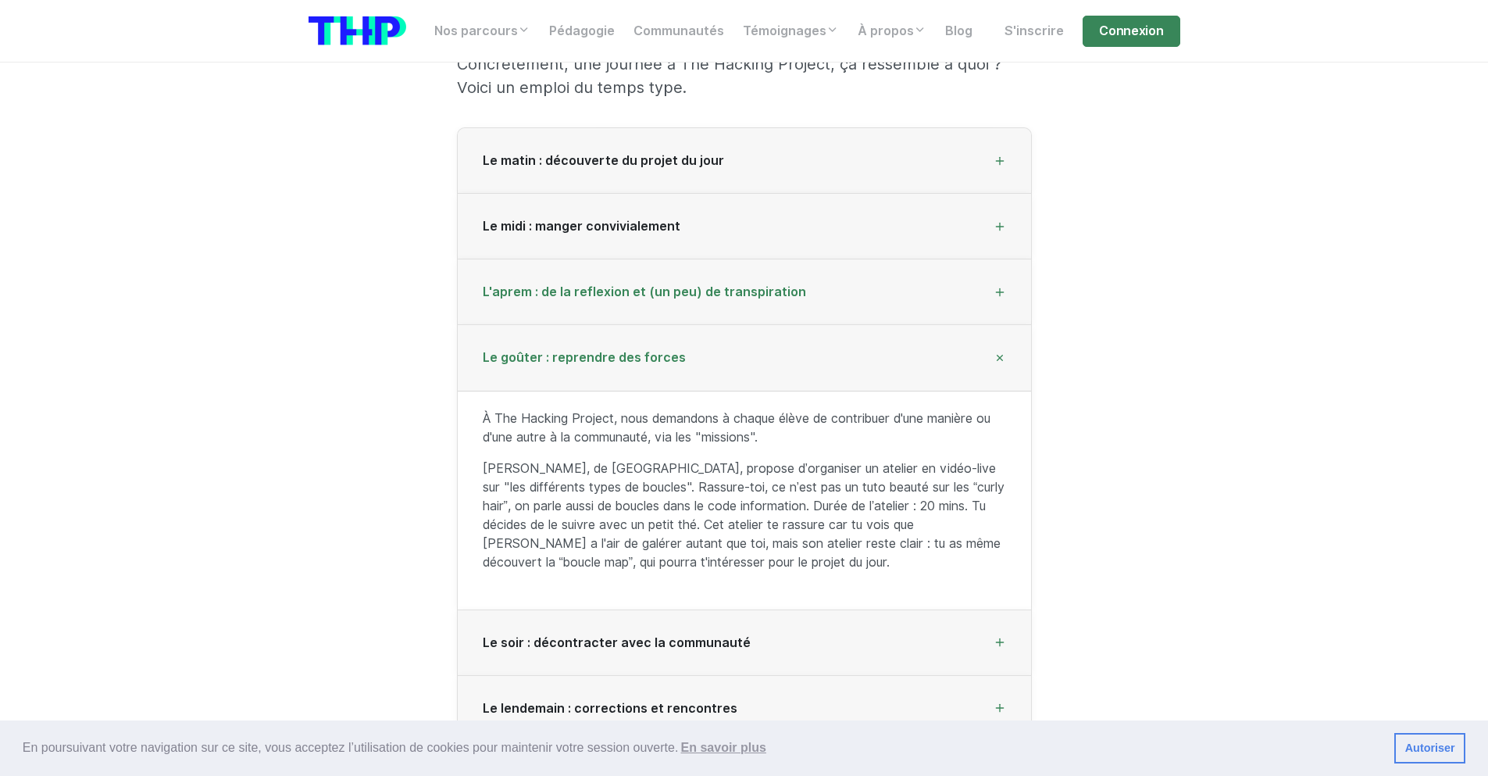
click at [629, 281] on div "L'aprem : de la reflexion et (un peu) de transpiration" at bounding box center [744, 292] width 573 height 66
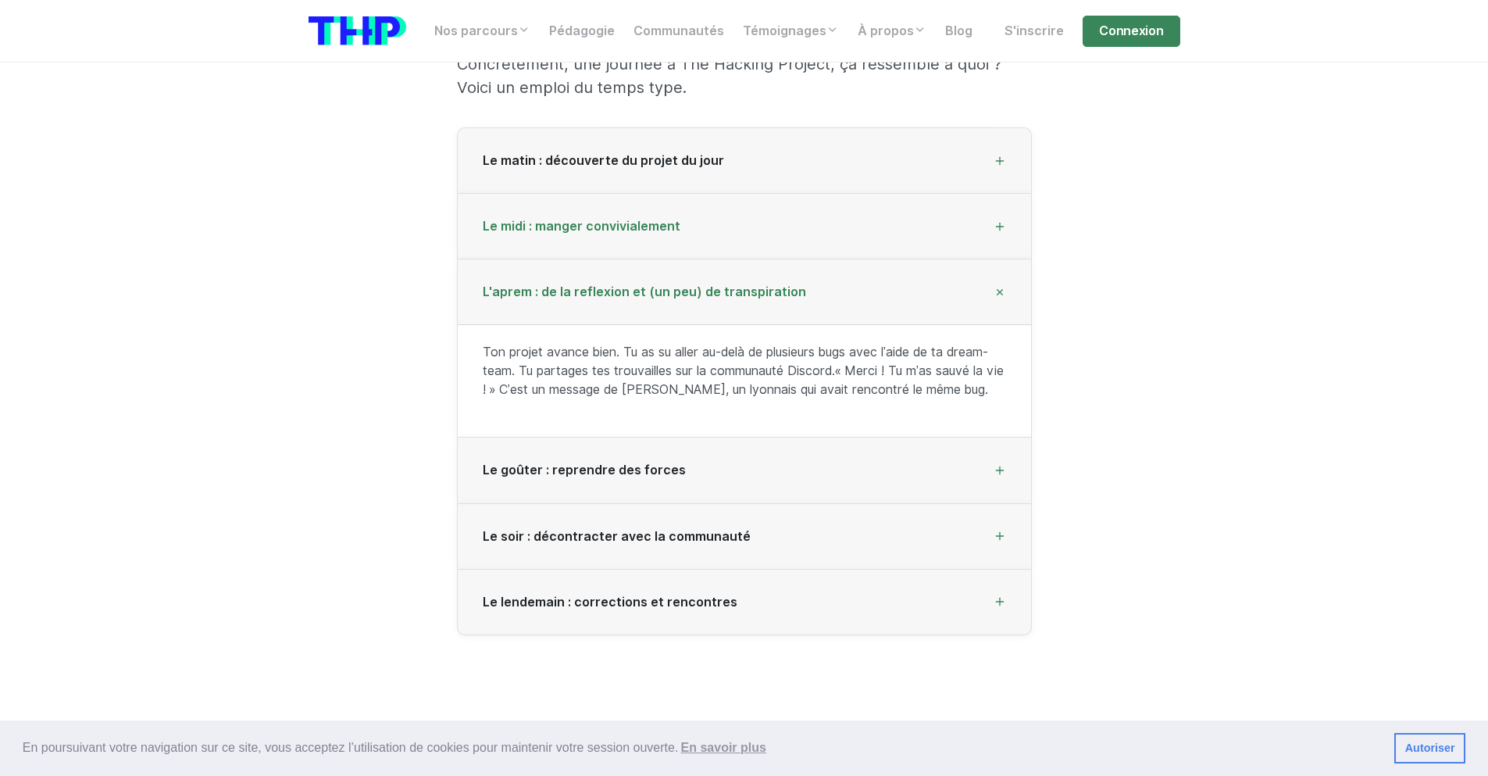
click at [629, 240] on div "Le midi : manger convivialement" at bounding box center [744, 227] width 573 height 66
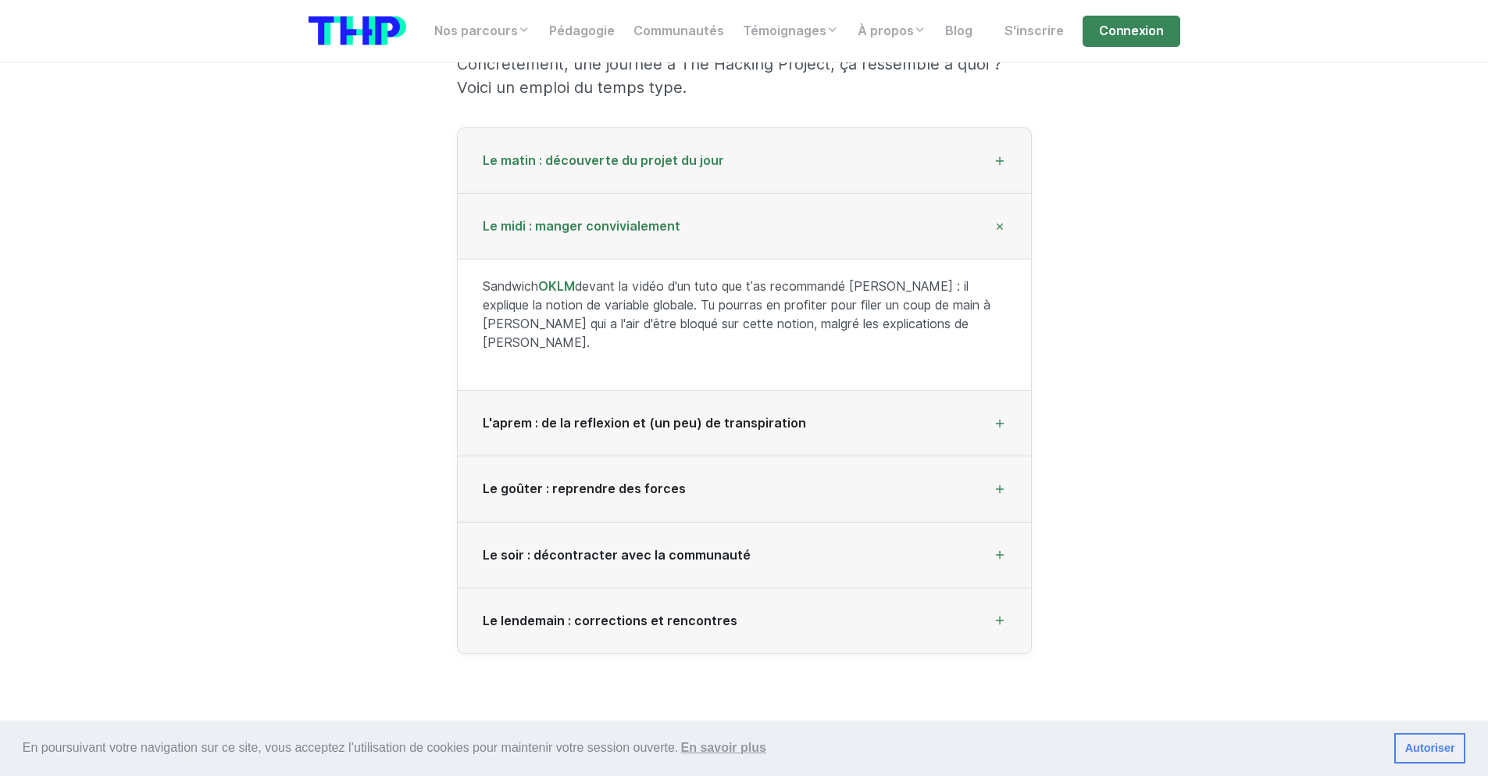
click at [637, 180] on div "Le matin : découverte du projet du jour" at bounding box center [744, 161] width 573 height 66
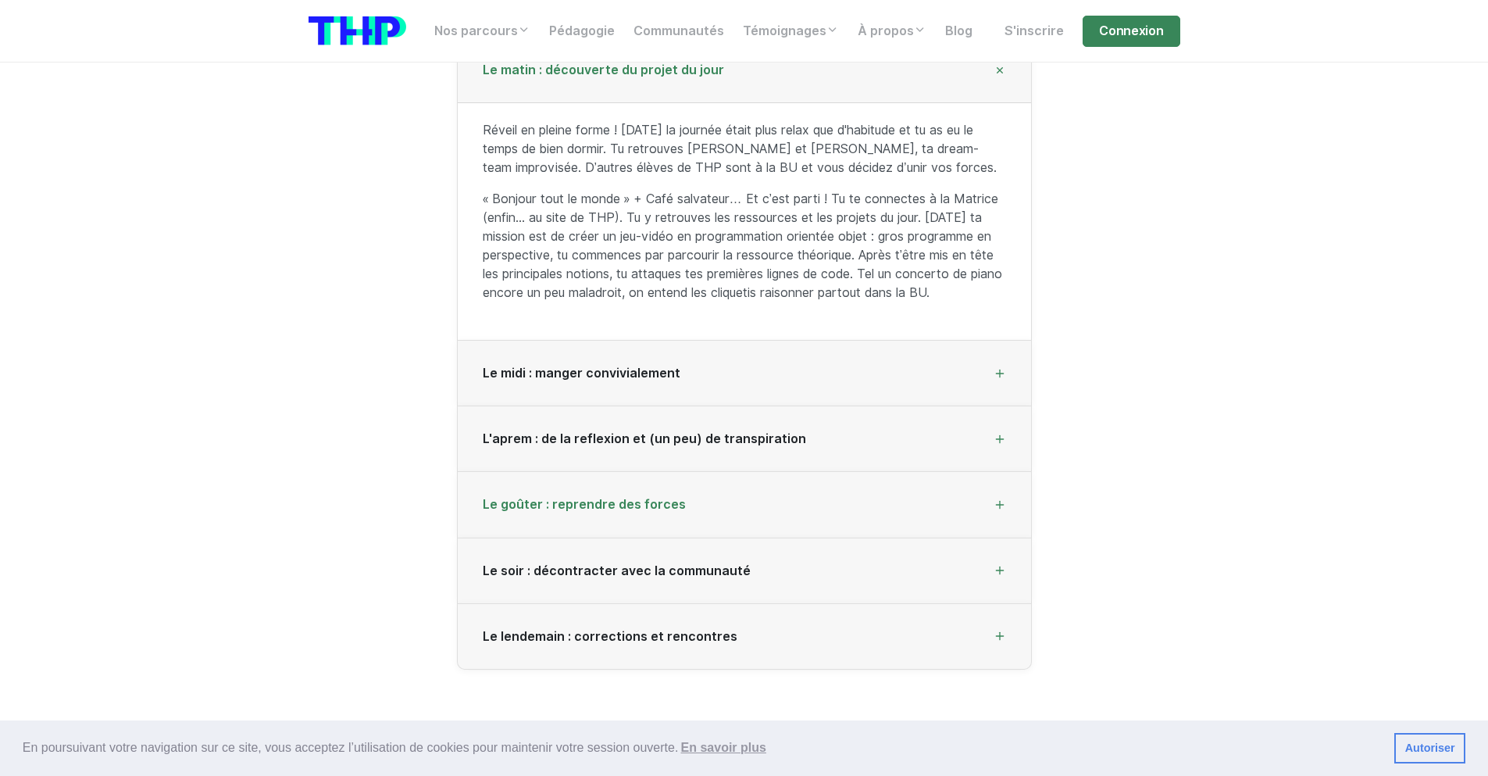
scroll to position [2315, 0]
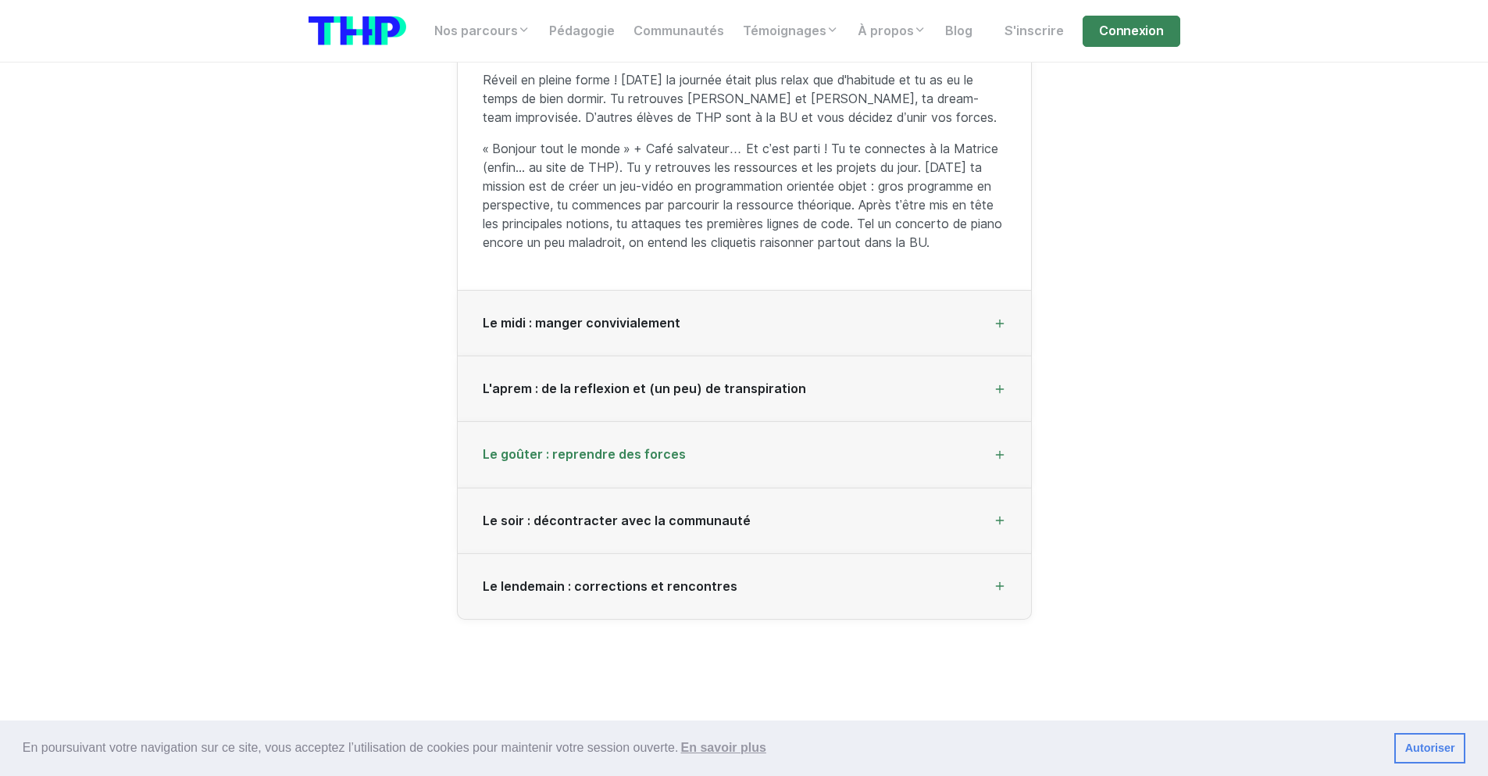
click at [644, 436] on div "Le goûter : reprendre des forces" at bounding box center [744, 455] width 573 height 66
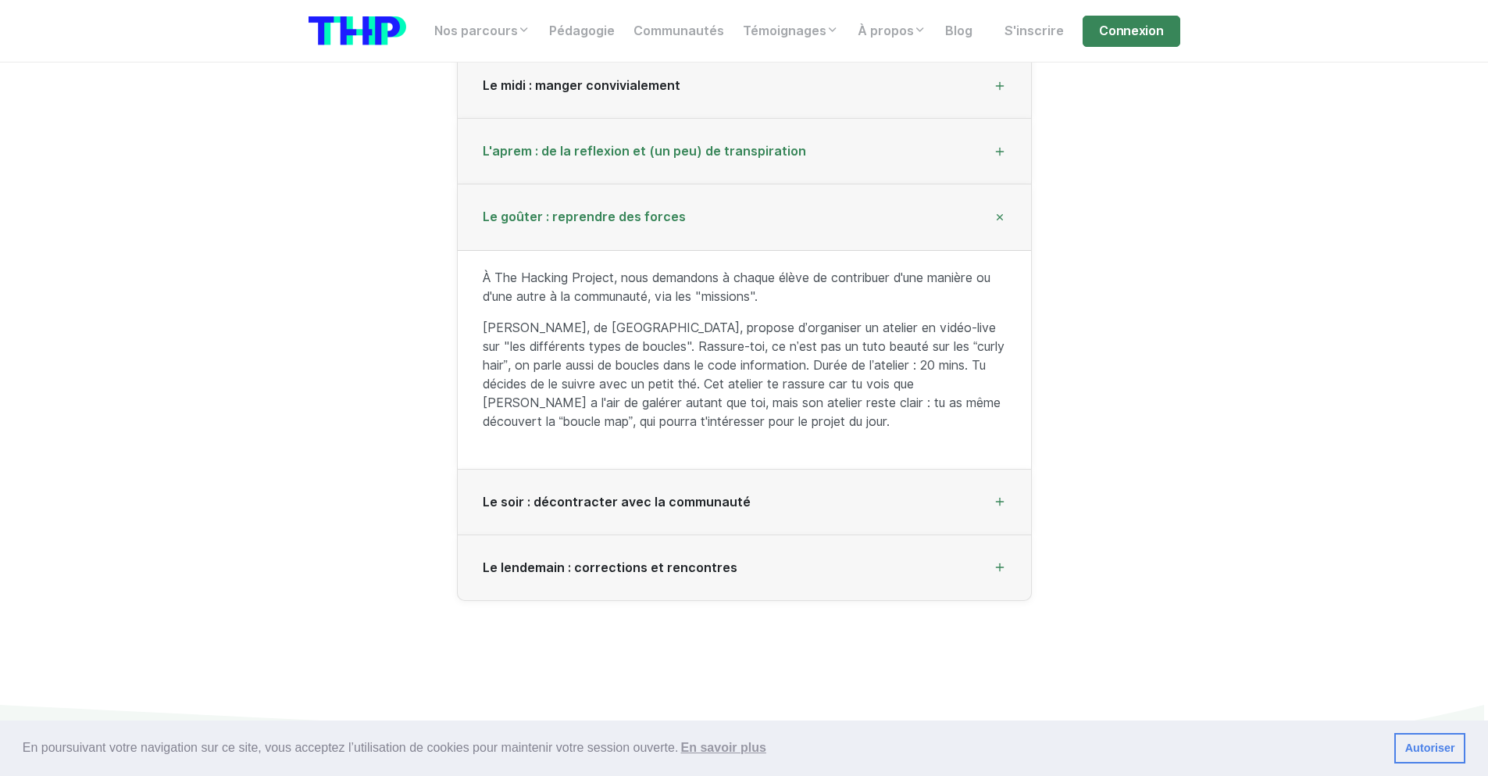
click at [586, 180] on div "L'aprem : de la reflexion et (un peu) de transpiration" at bounding box center [744, 152] width 573 height 66
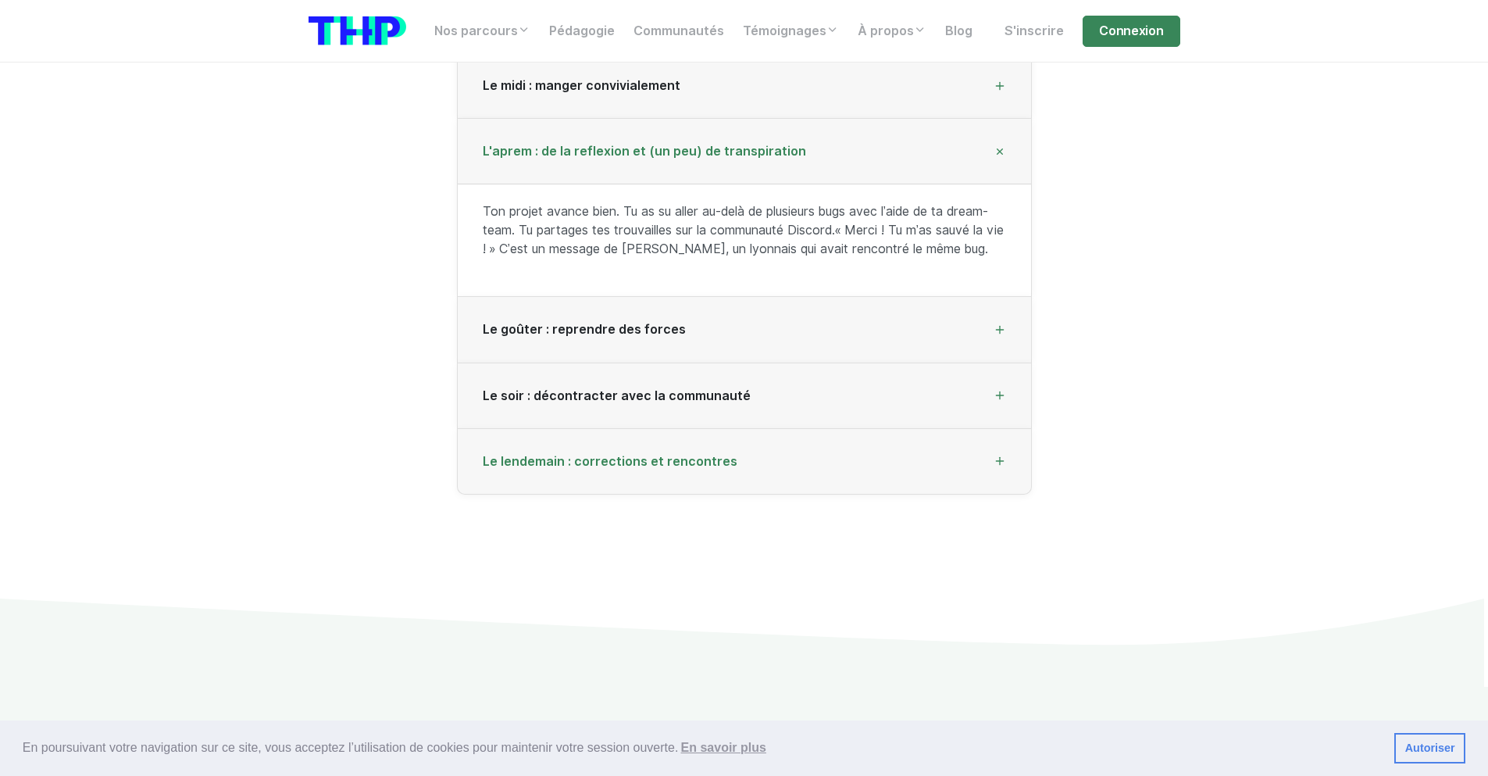
click at [614, 473] on div "Le lendemain : corrections et rencontres" at bounding box center [744, 462] width 573 height 66
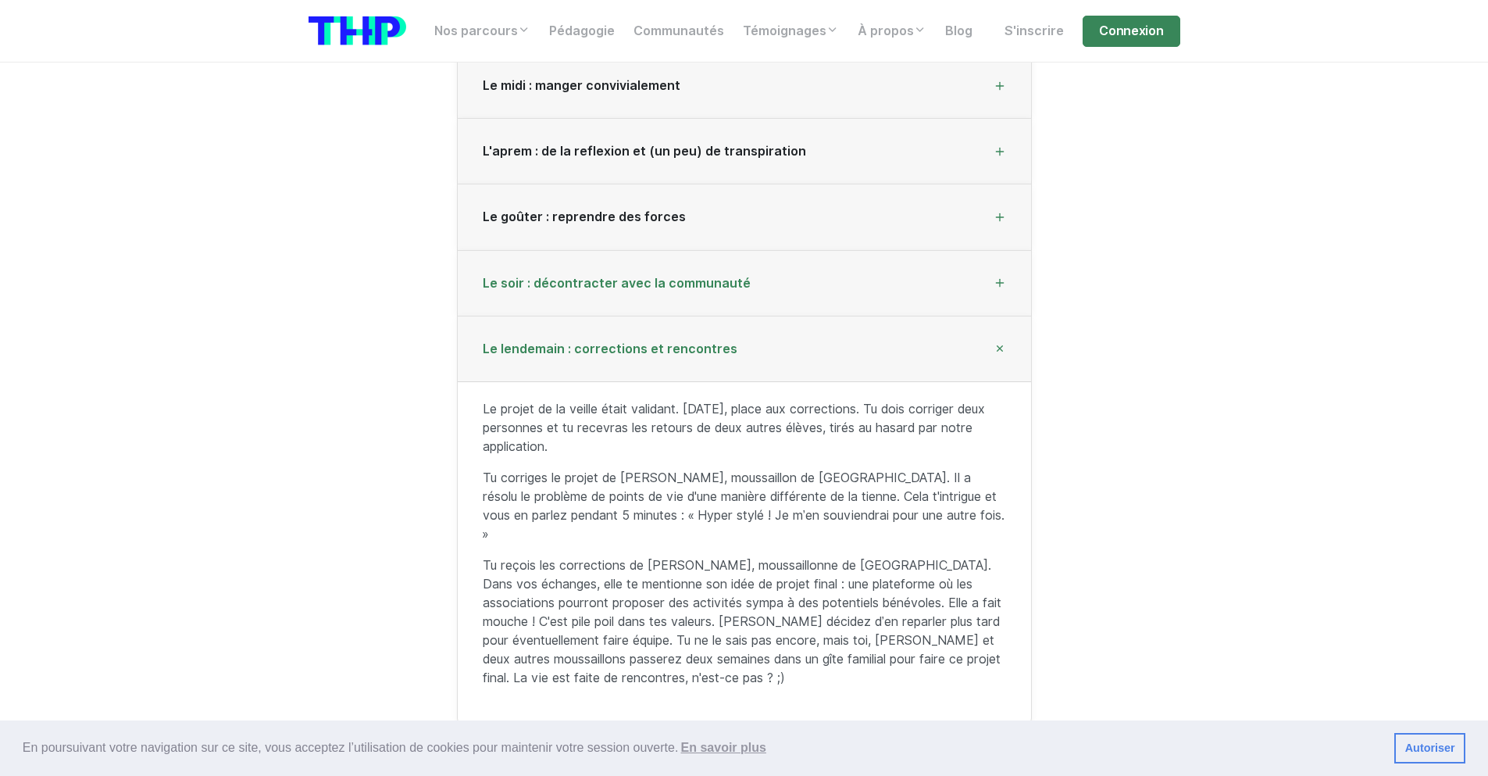
click at [572, 279] on span "Le soir : décontracter avec la communauté" at bounding box center [617, 283] width 268 height 15
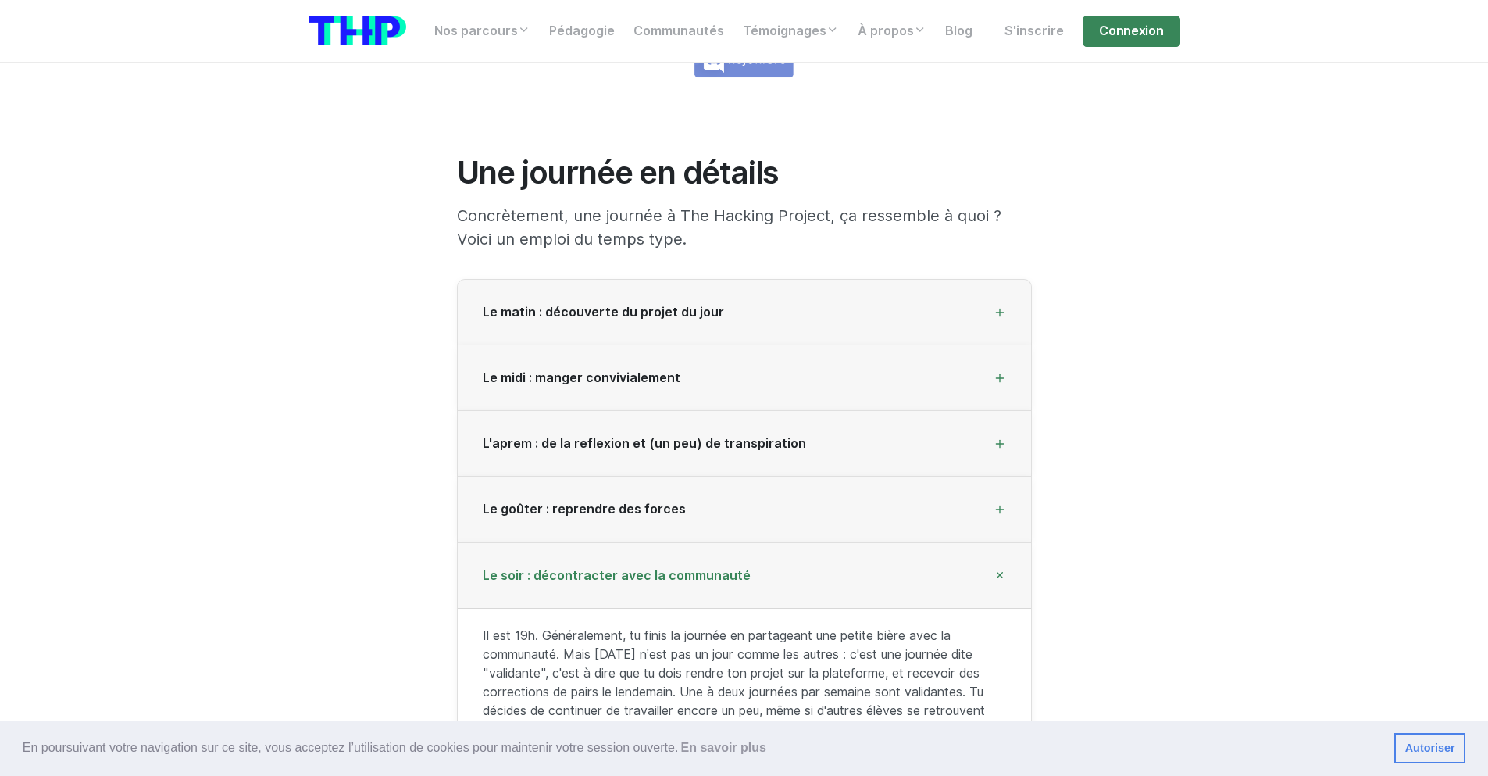
scroll to position [1753, 0]
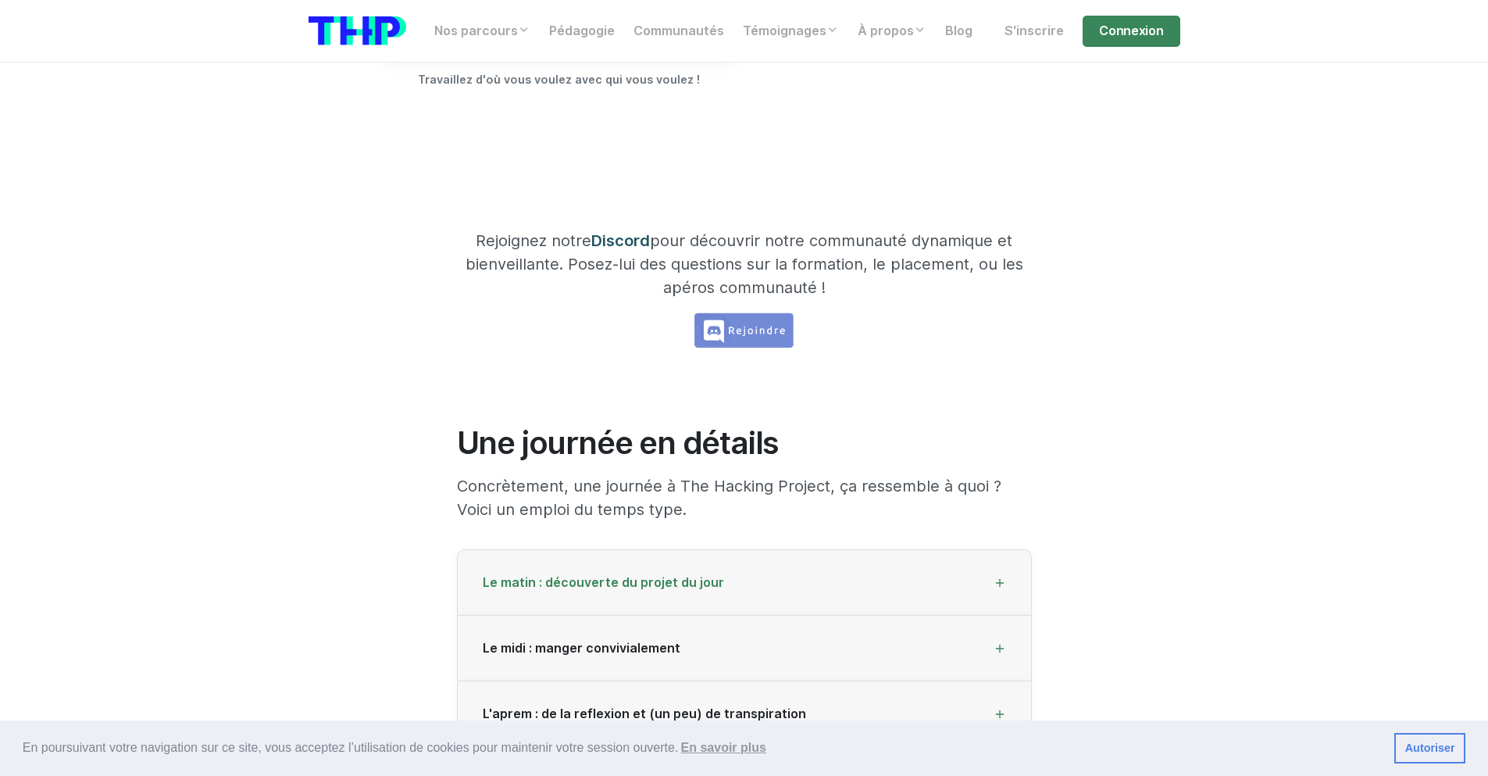
click at [618, 568] on div "Le matin : découverte du projet du jour" at bounding box center [744, 583] width 573 height 66
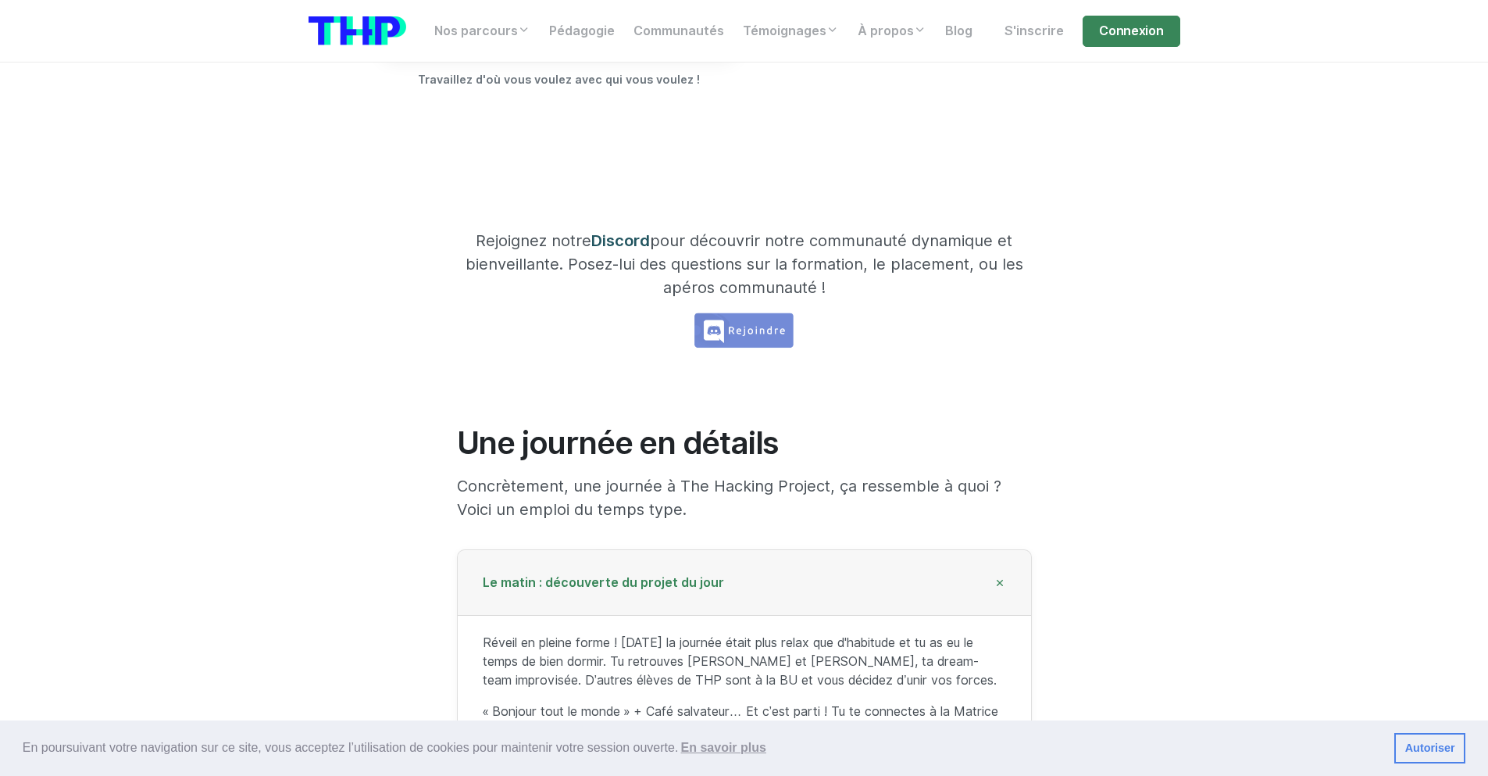
scroll to position [2034, 0]
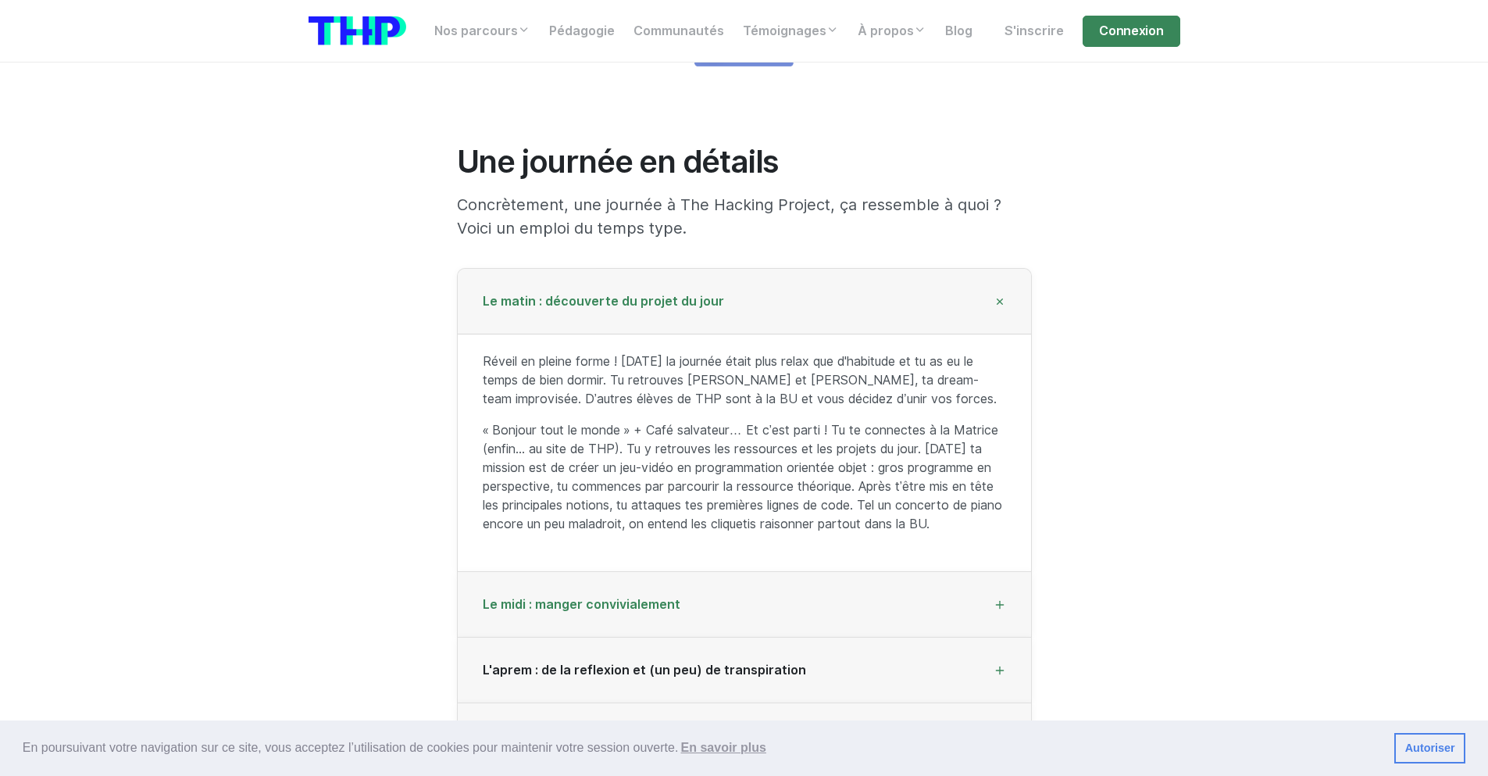
click at [687, 600] on div "Le midi : manger convivialement" at bounding box center [744, 605] width 573 height 66
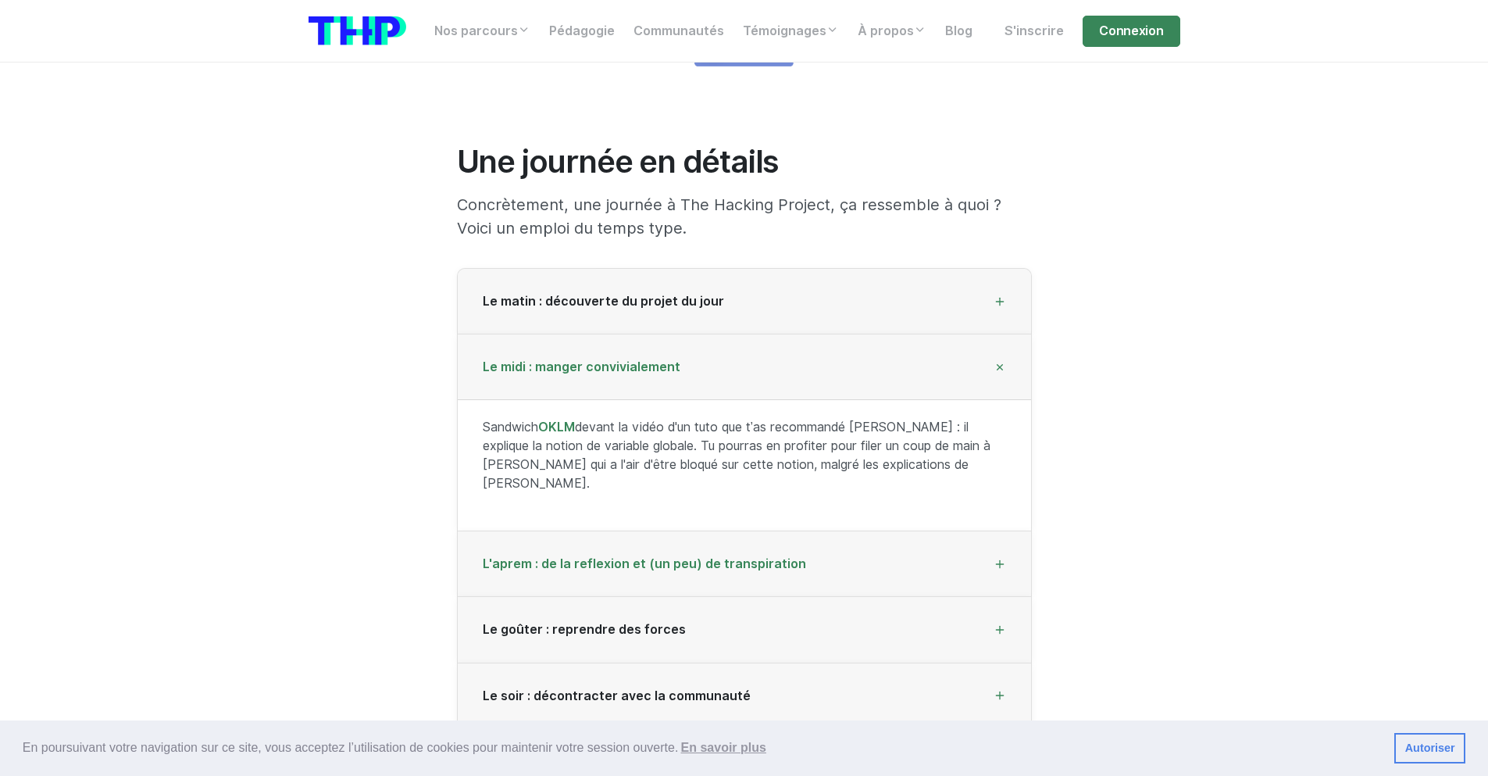
click at [639, 556] on span "L'aprem : de la reflexion et (un peu) de transpiration" at bounding box center [644, 563] width 323 height 15
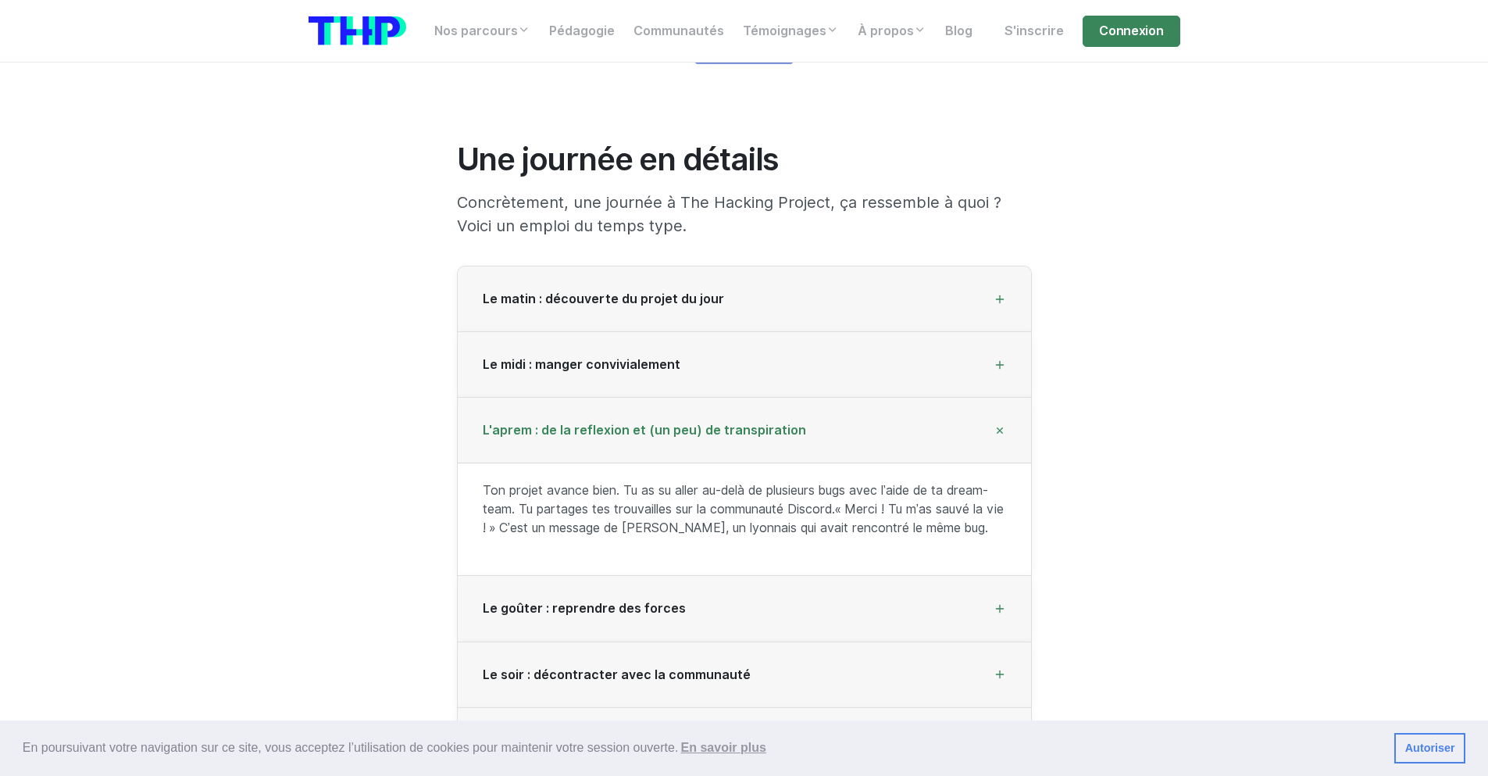
scroll to position [2175, 0]
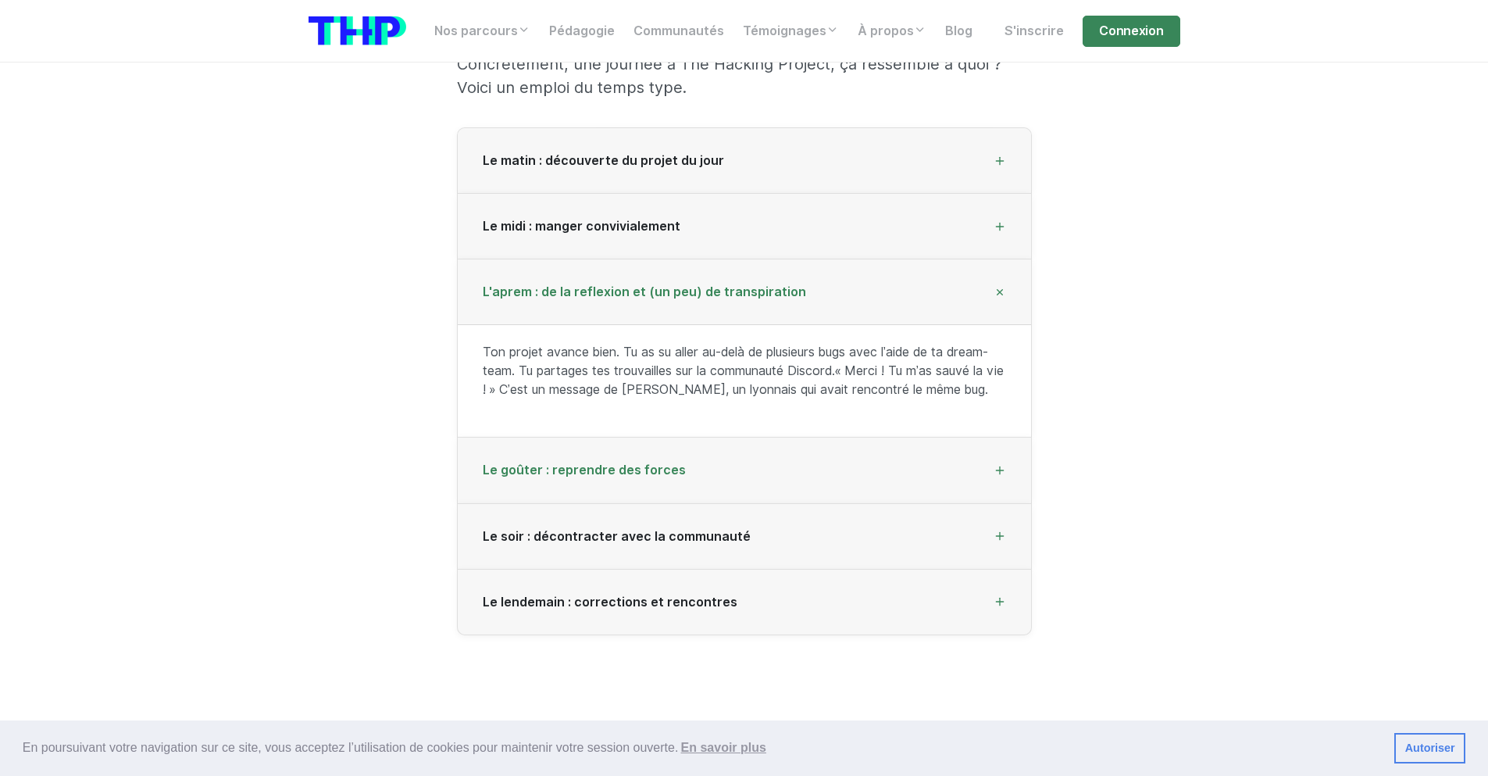
click at [602, 470] on span "Le goûter : reprendre des forces" at bounding box center [584, 469] width 203 height 15
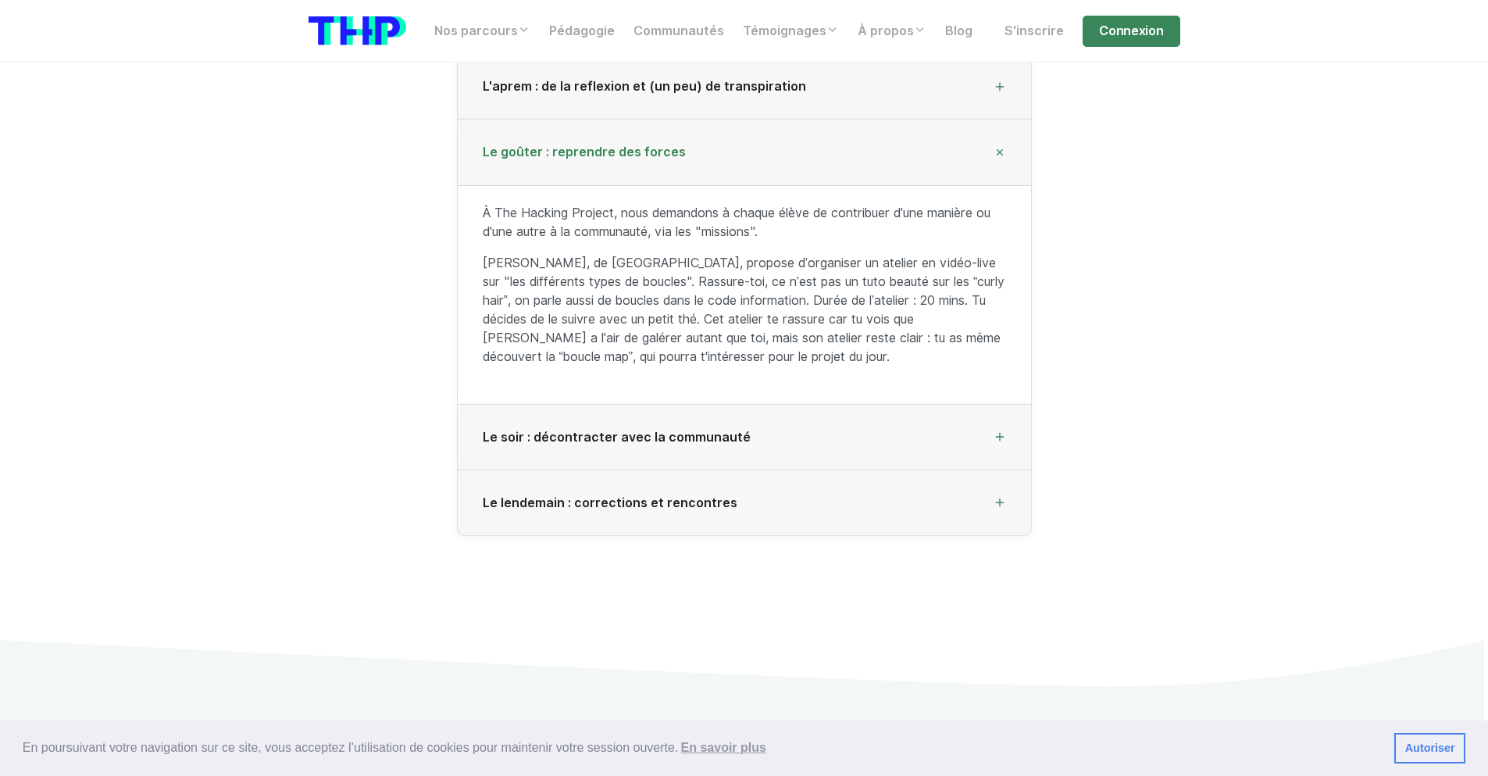
scroll to position [2456, 0]
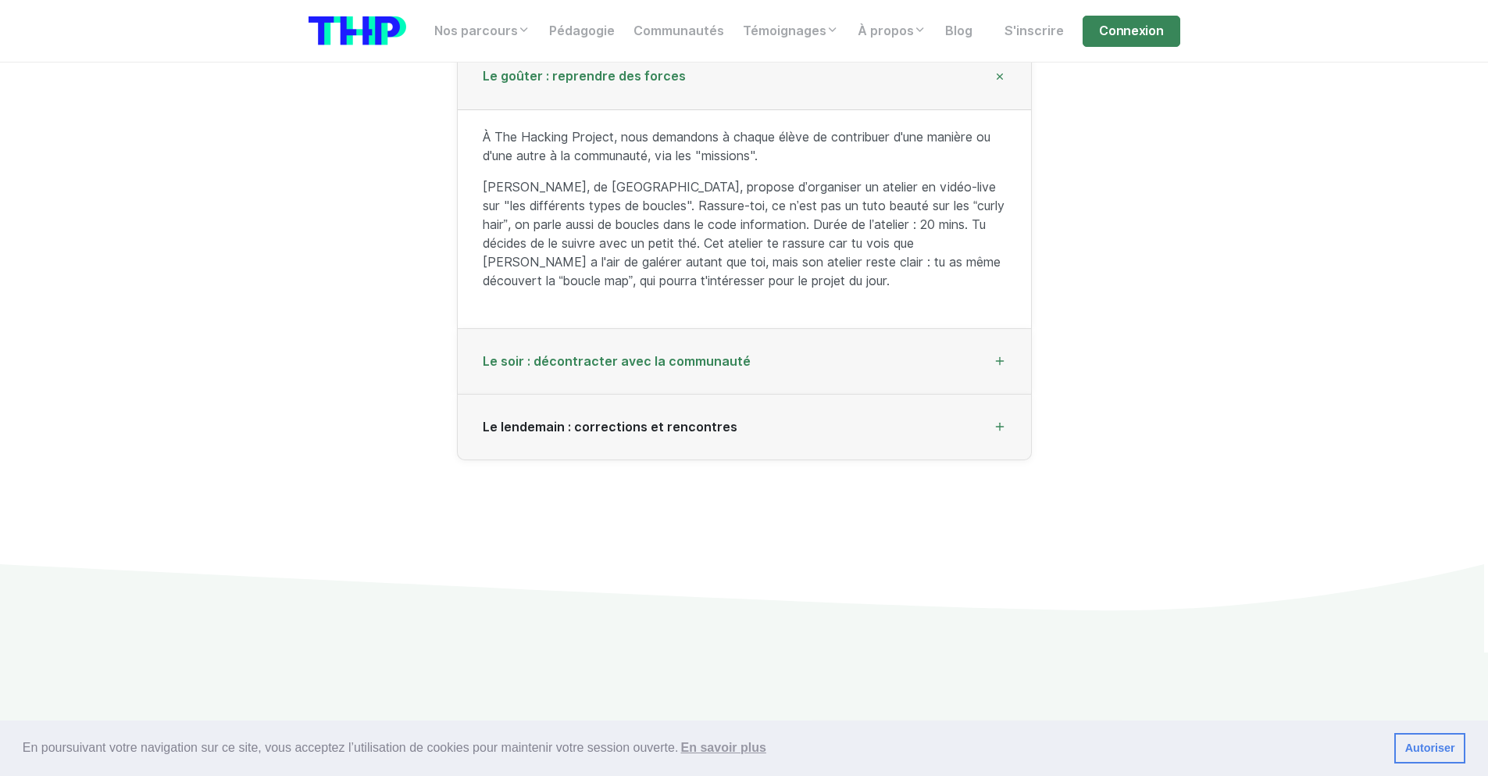
click at [633, 356] on span "Le soir : décontracter avec la communauté" at bounding box center [617, 361] width 268 height 15
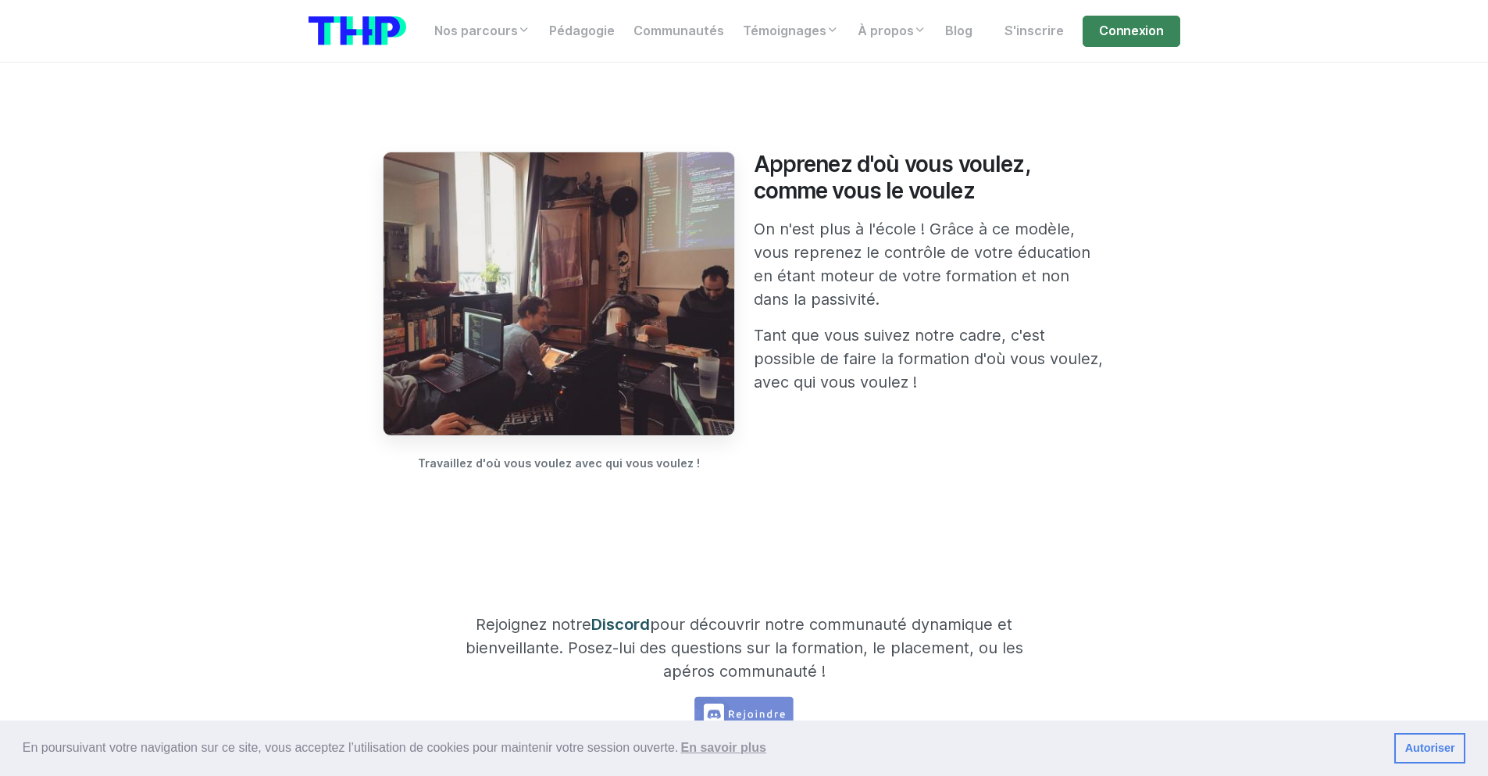
scroll to position [1331, 0]
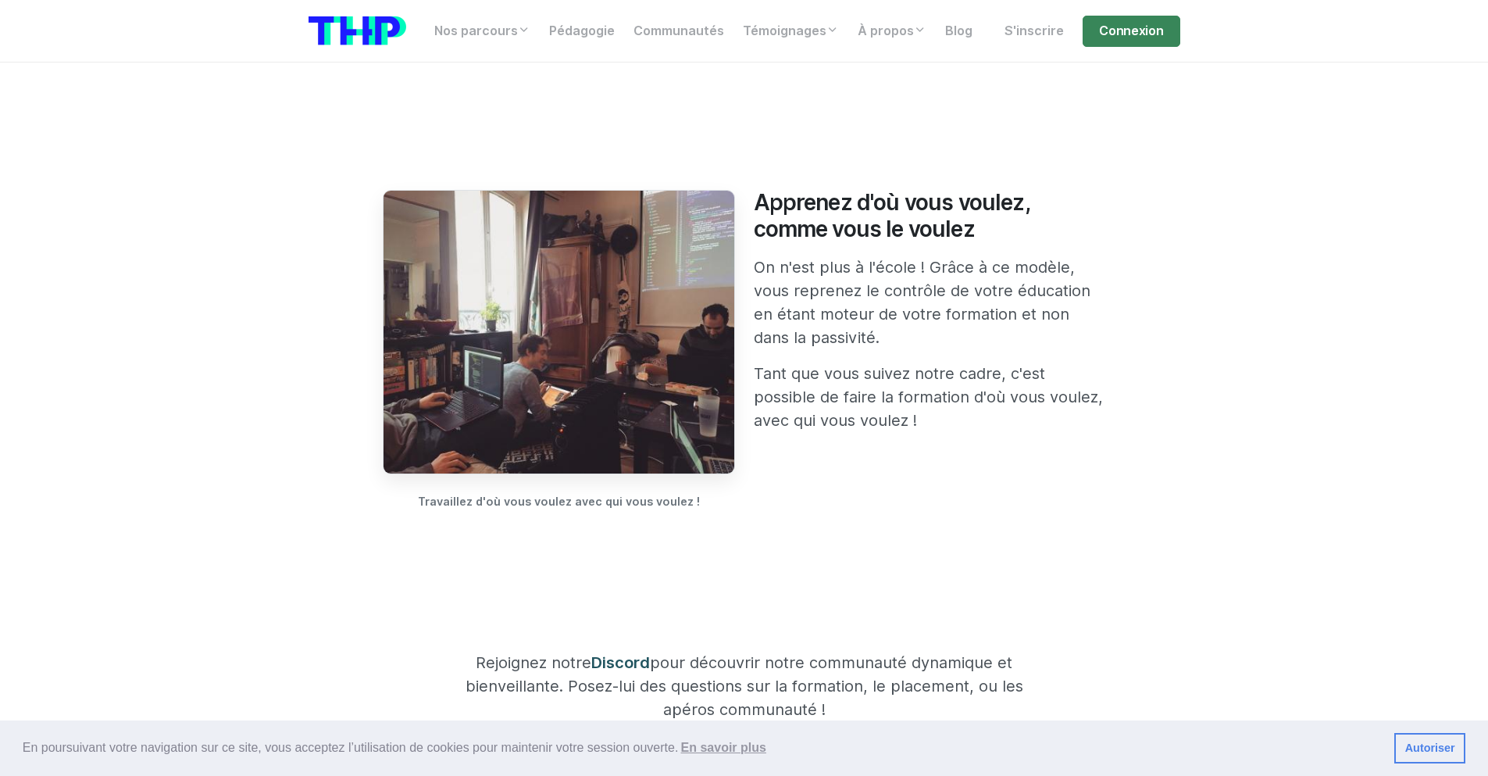
click at [222, 348] on section "Une pédagogie révolutionnaire Notre pédagogie a formé plusieurs milliers de per…" at bounding box center [744, 409] width 1488 height 2773
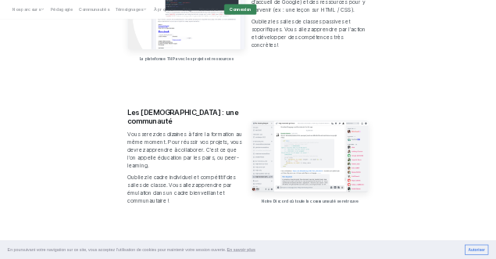
scroll to position [767, 0]
